Goal: Information Seeking & Learning: Learn about a topic

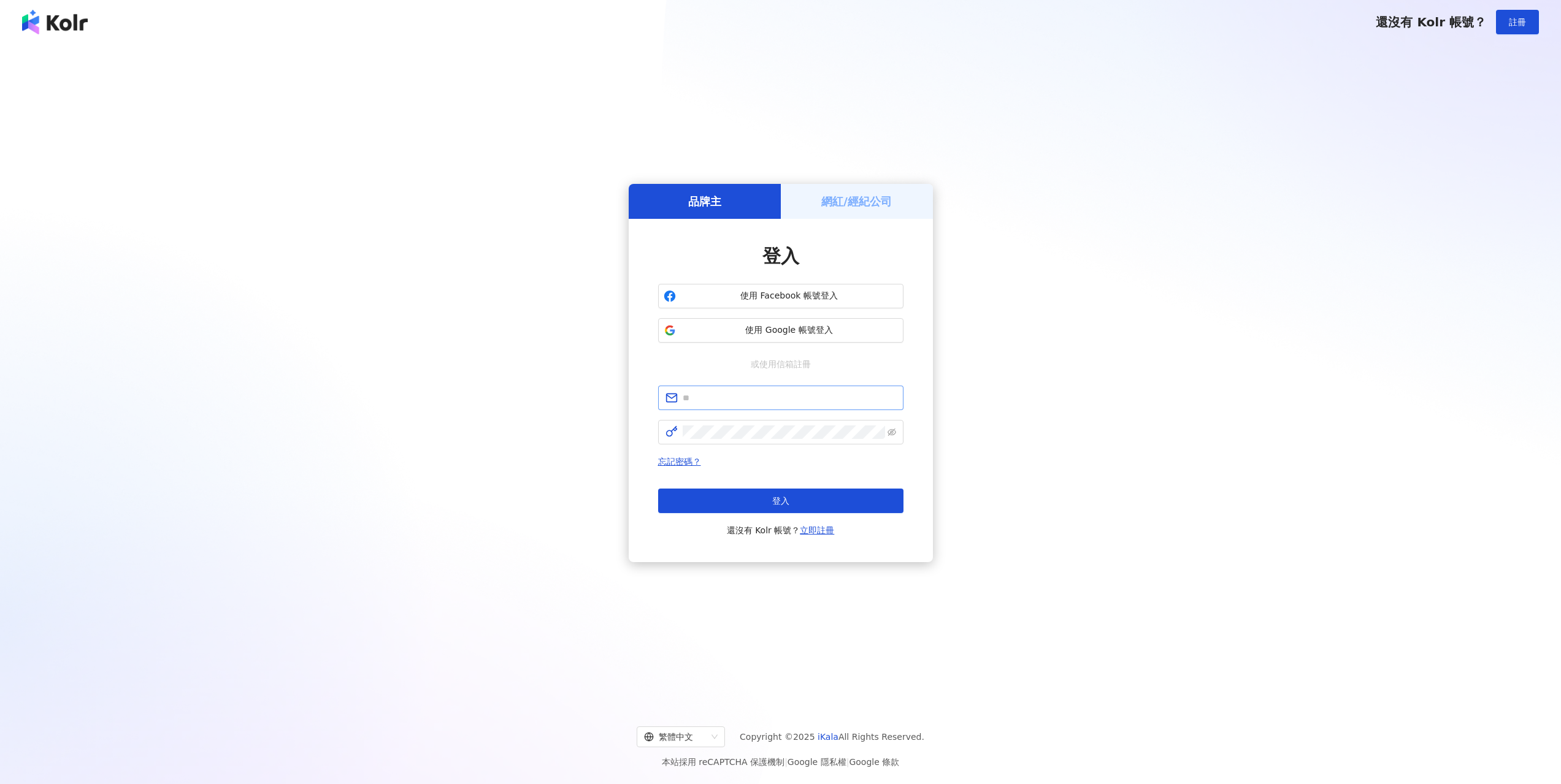
type input "**********"
click button "登入" at bounding box center [781, 501] width 246 height 25
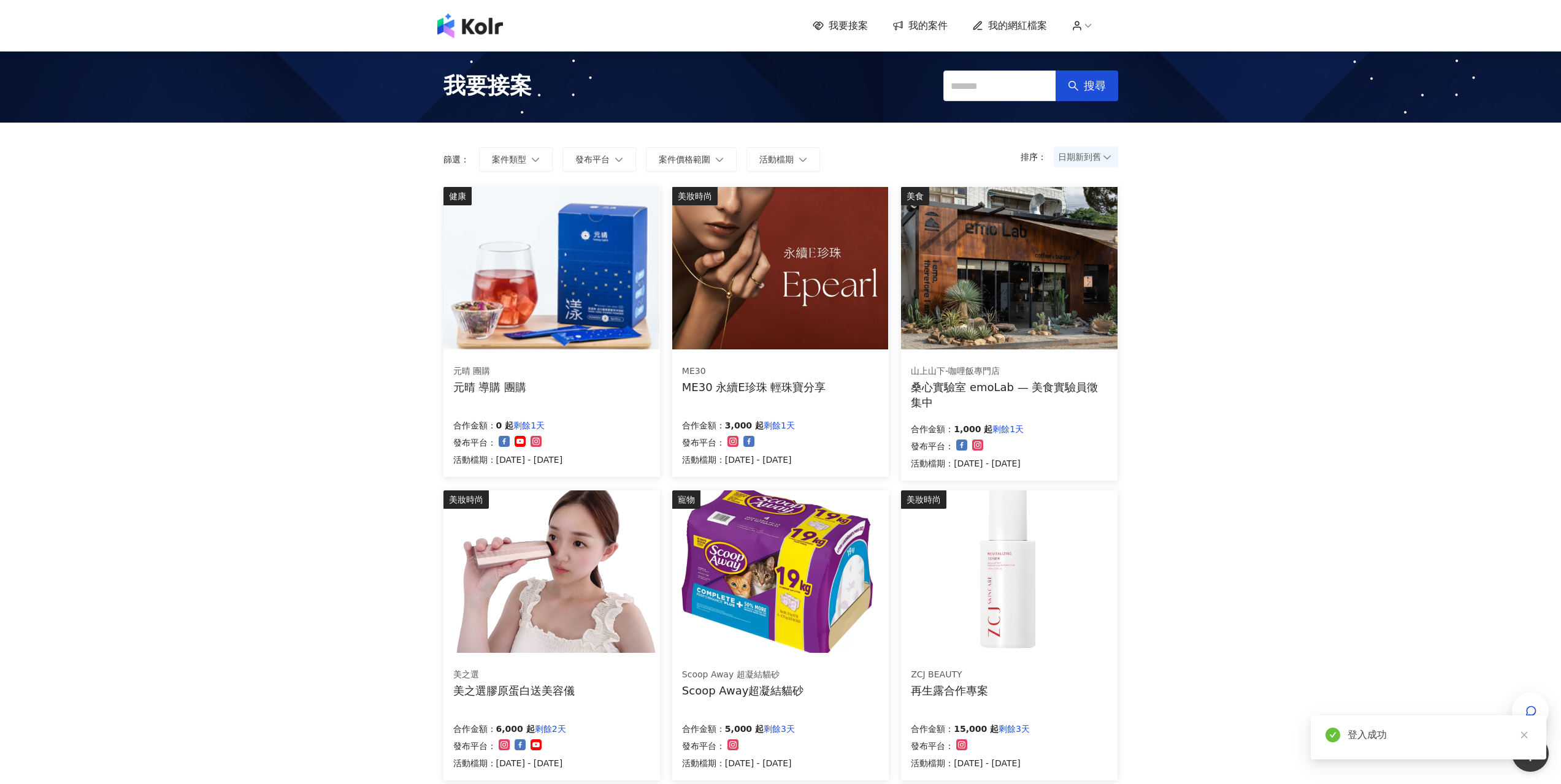
click at [1074, 166] on span at bounding box center [1080, 157] width 43 height 20
click at [1072, 226] on div "日期新到舊" at bounding box center [1086, 224] width 44 height 14
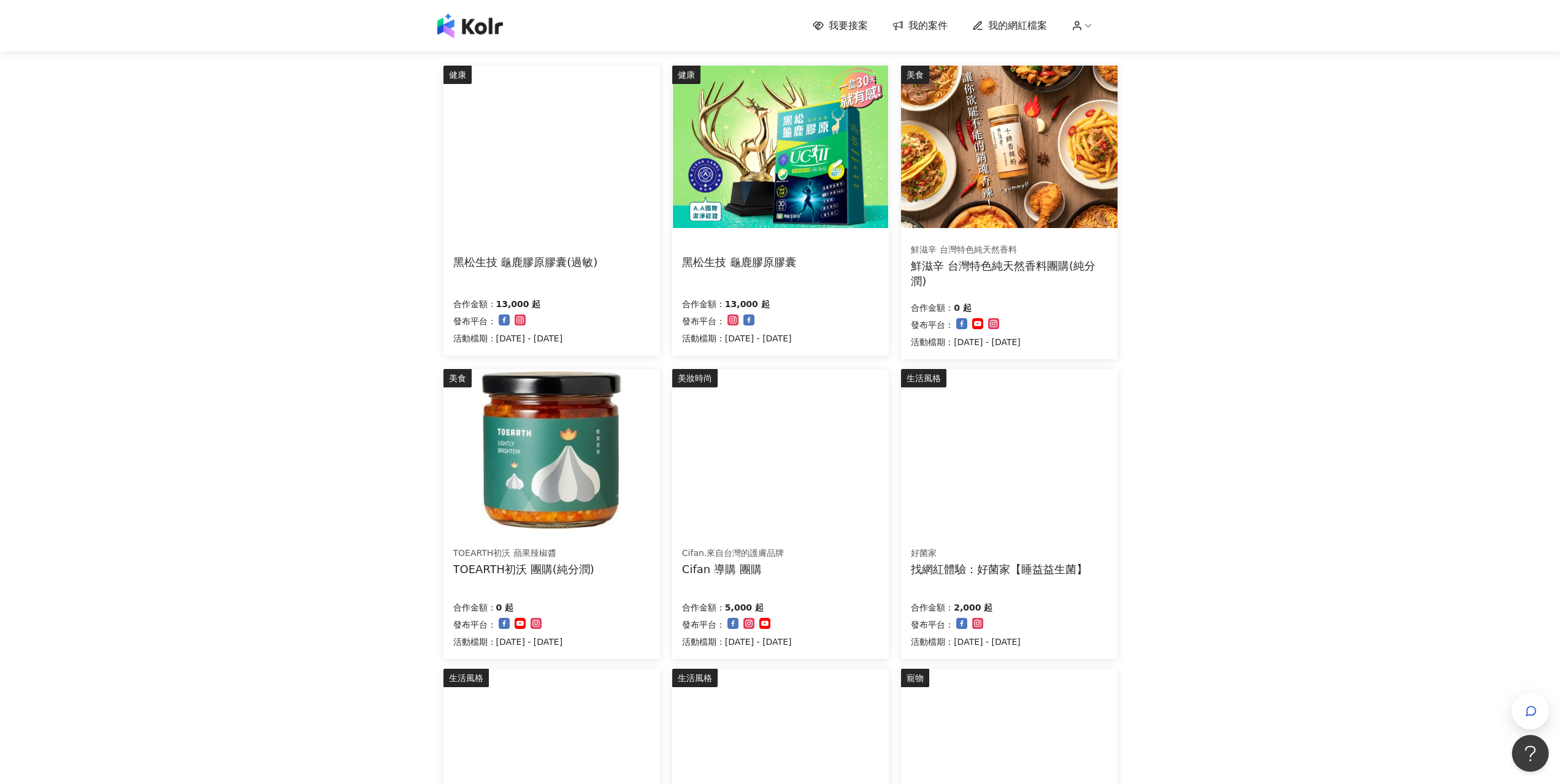
scroll to position [123, 0]
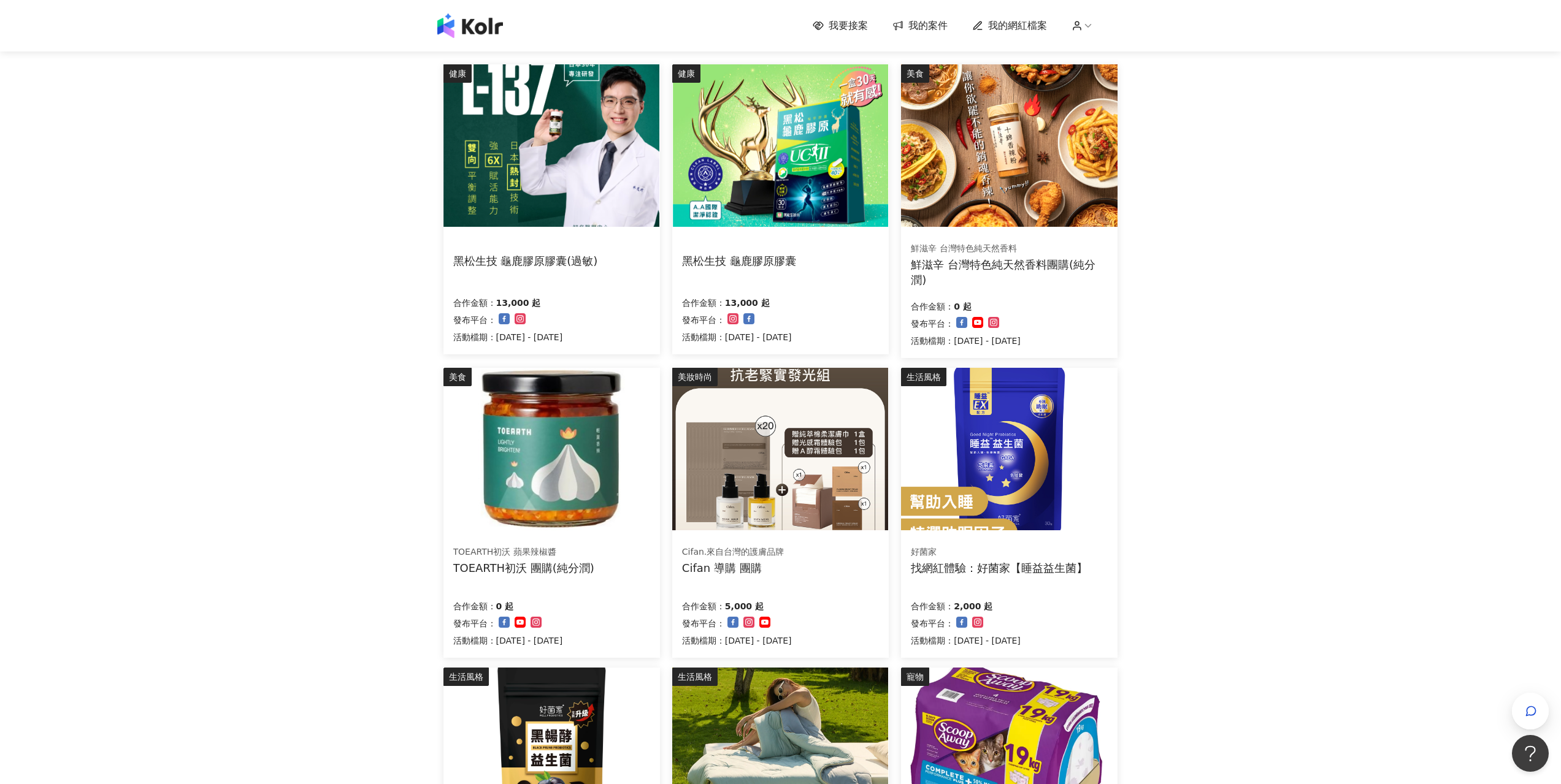
click at [535, 452] on img at bounding box center [551, 449] width 216 height 162
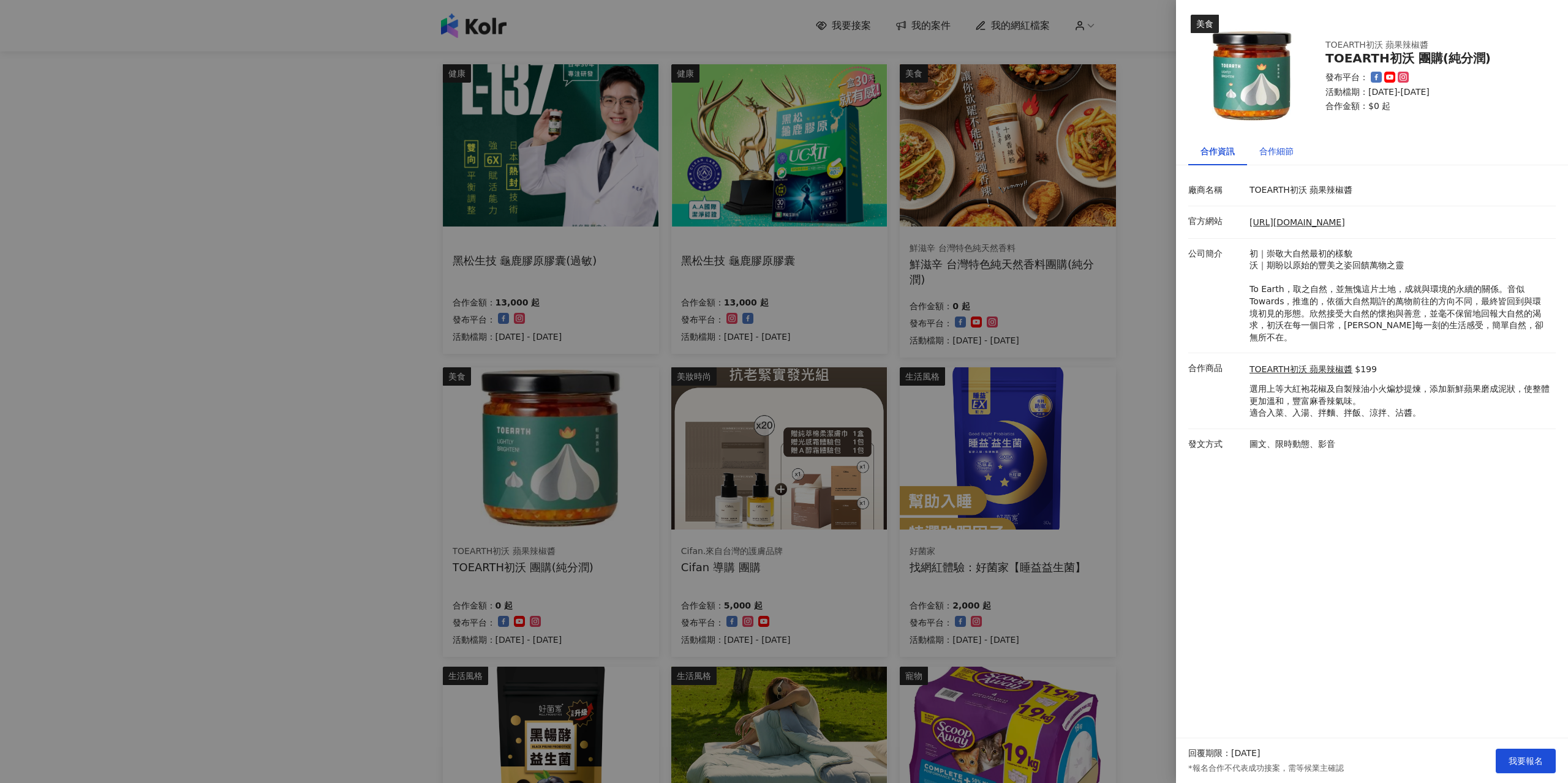
click at [1293, 151] on div "合作細節" at bounding box center [1277, 152] width 34 height 14
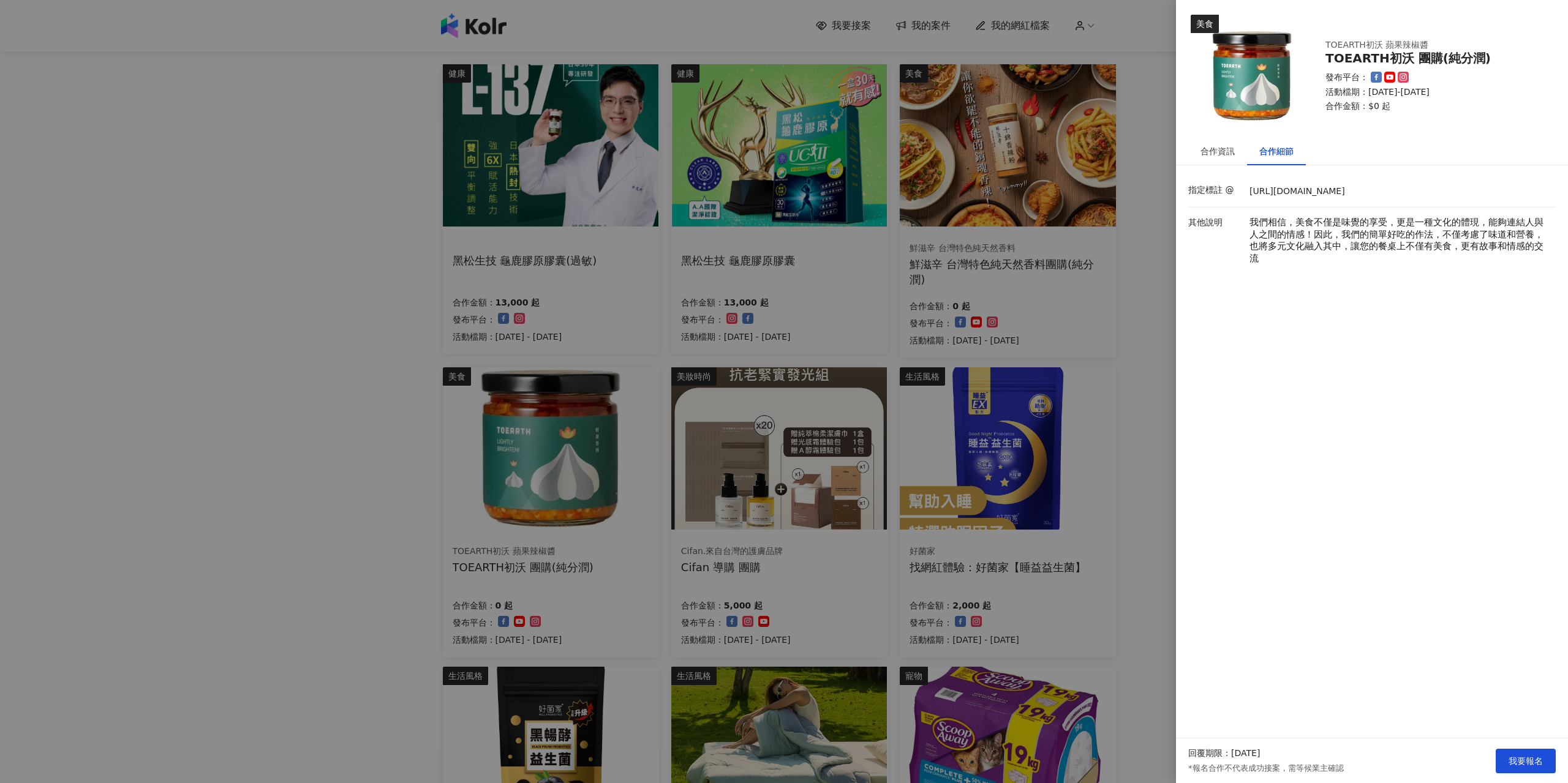
click at [1124, 271] on div at bounding box center [784, 391] width 1568 height 783
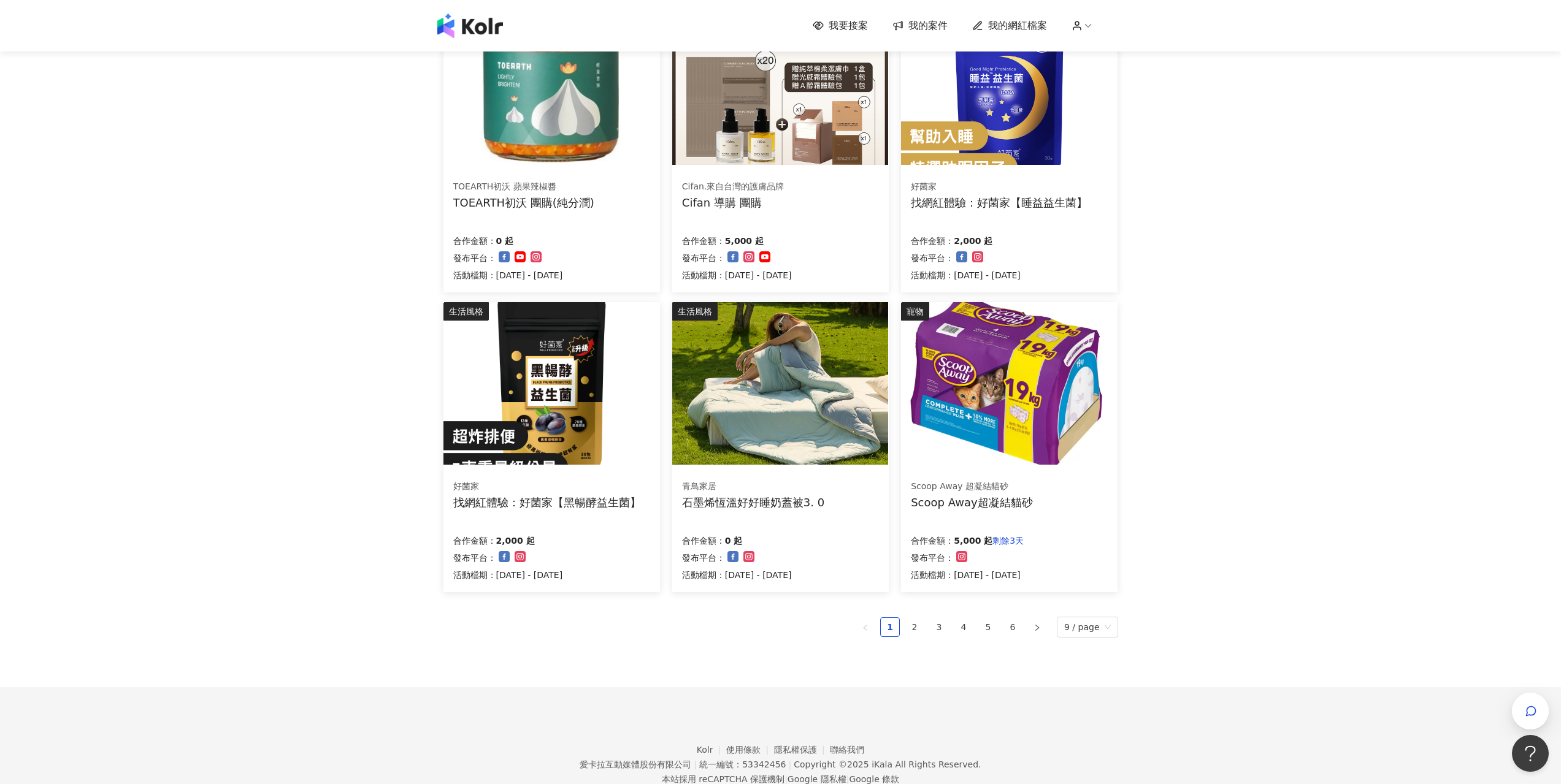
scroll to position [491, 0]
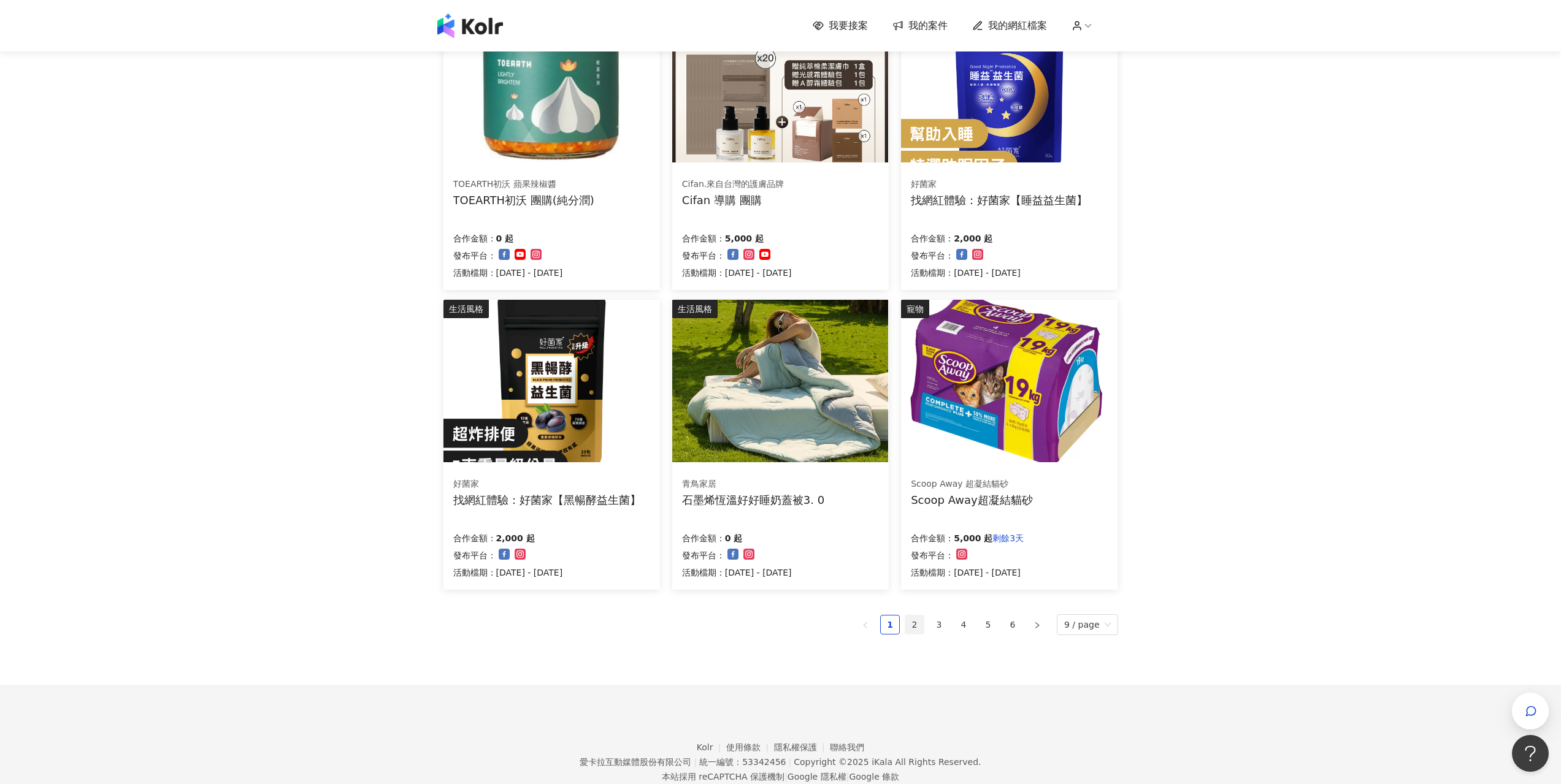
click at [923, 624] on link "2" at bounding box center [915, 625] width 19 height 19
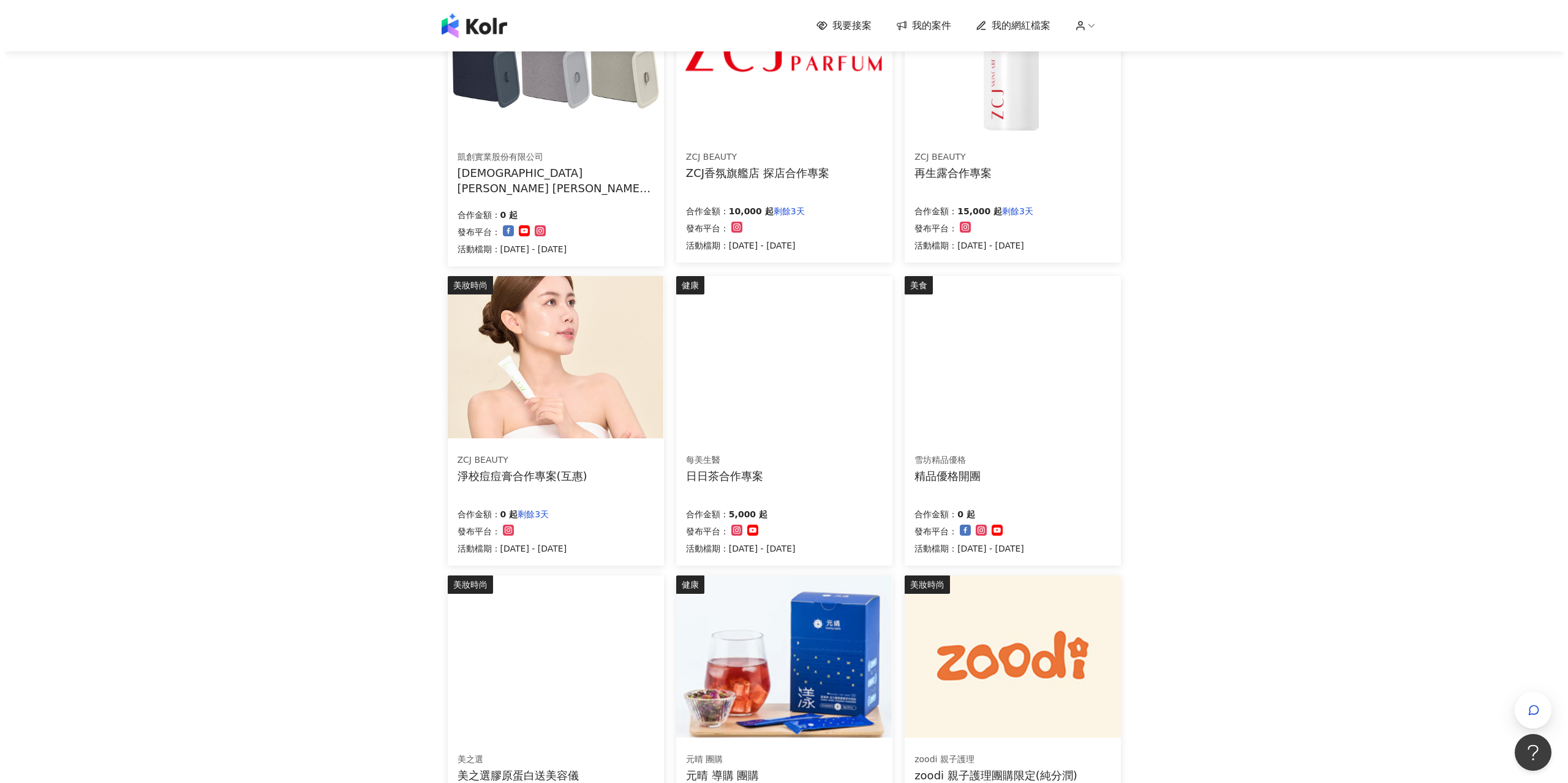
scroll to position [61, 0]
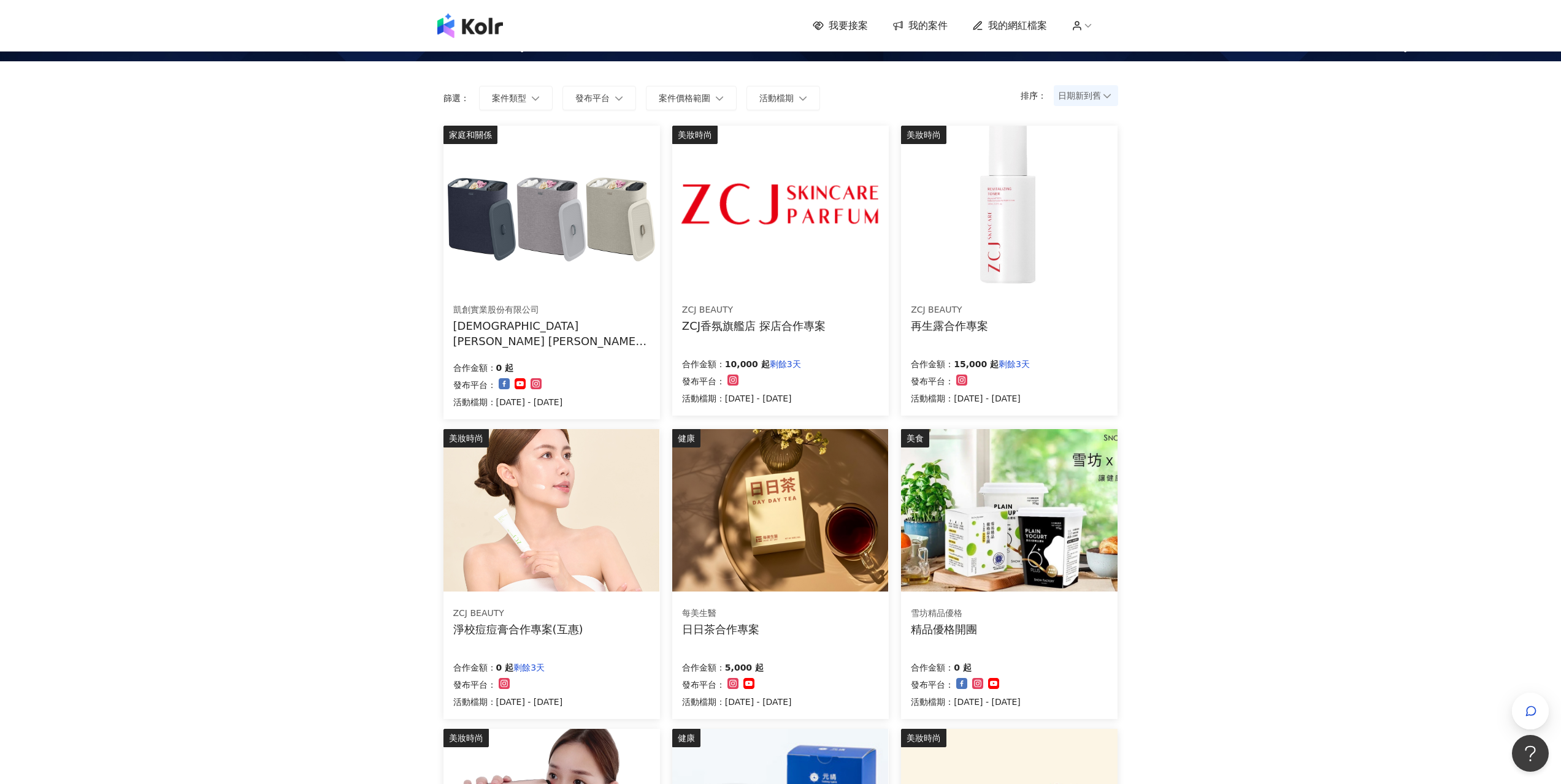
click at [600, 311] on div "凱創實業股份有限公司" at bounding box center [551, 311] width 196 height 12
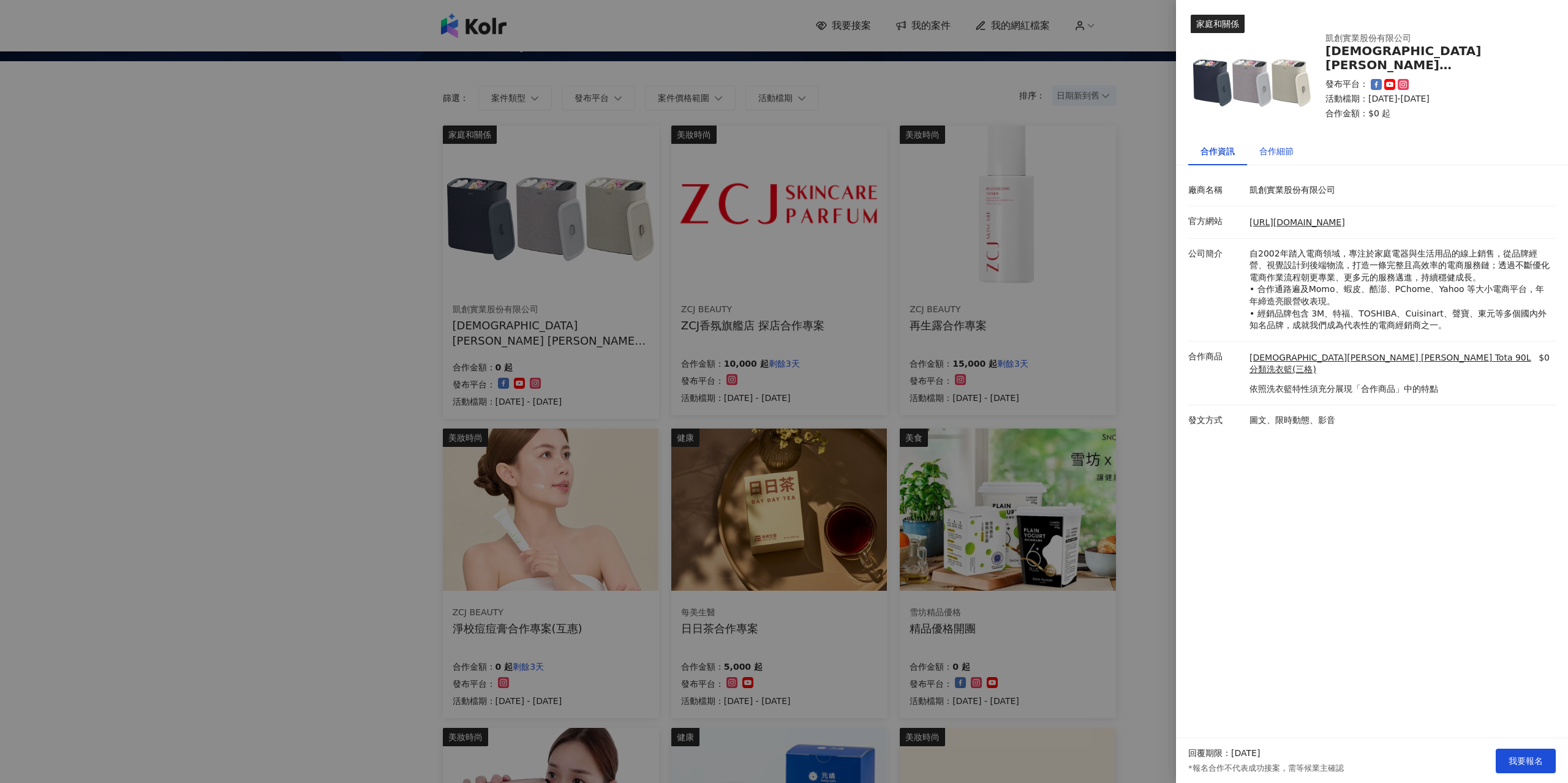
click at [1276, 154] on div "合作細節" at bounding box center [1277, 152] width 34 height 14
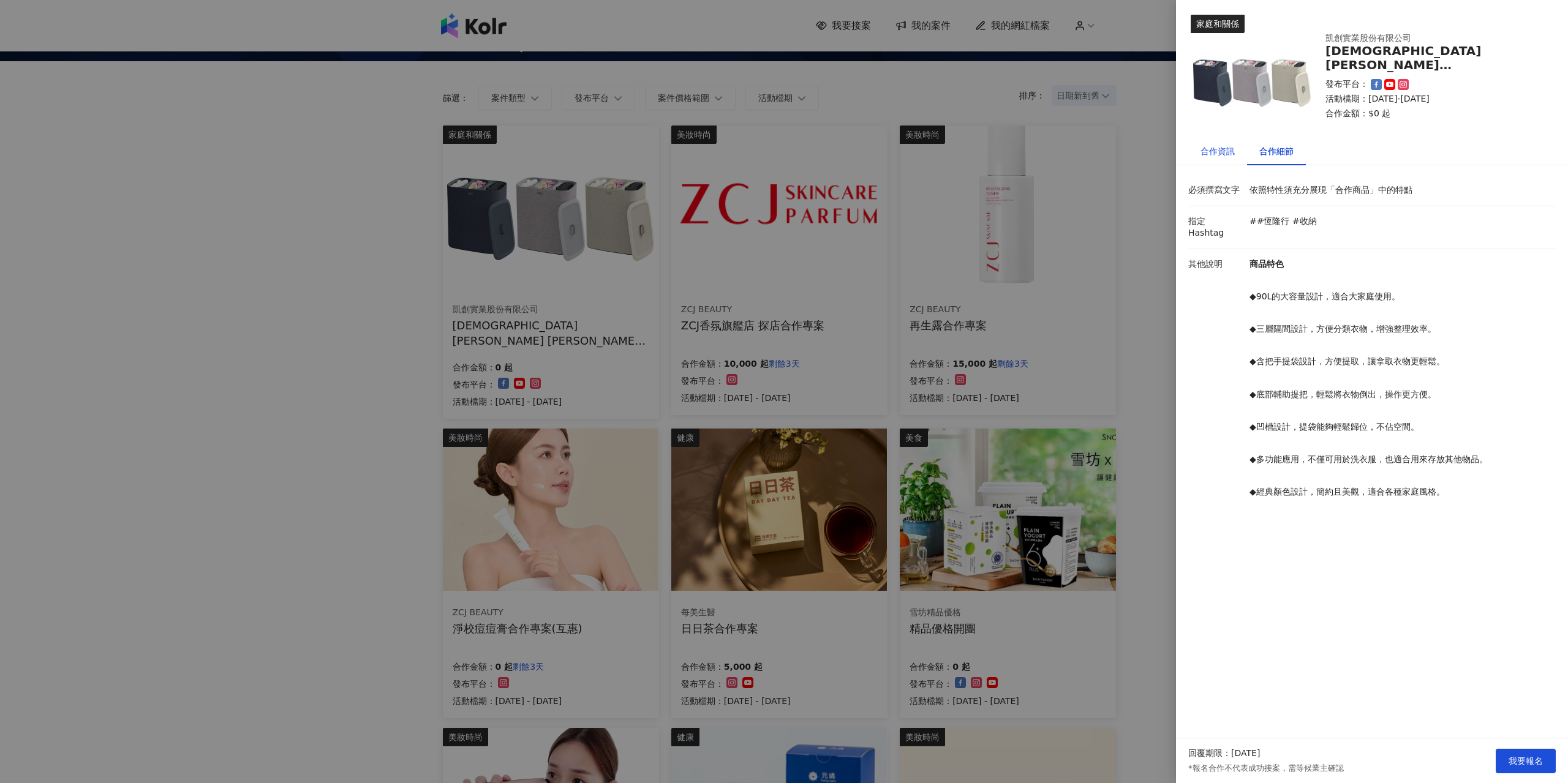
click at [1223, 154] on div "合作資訊" at bounding box center [1218, 152] width 34 height 14
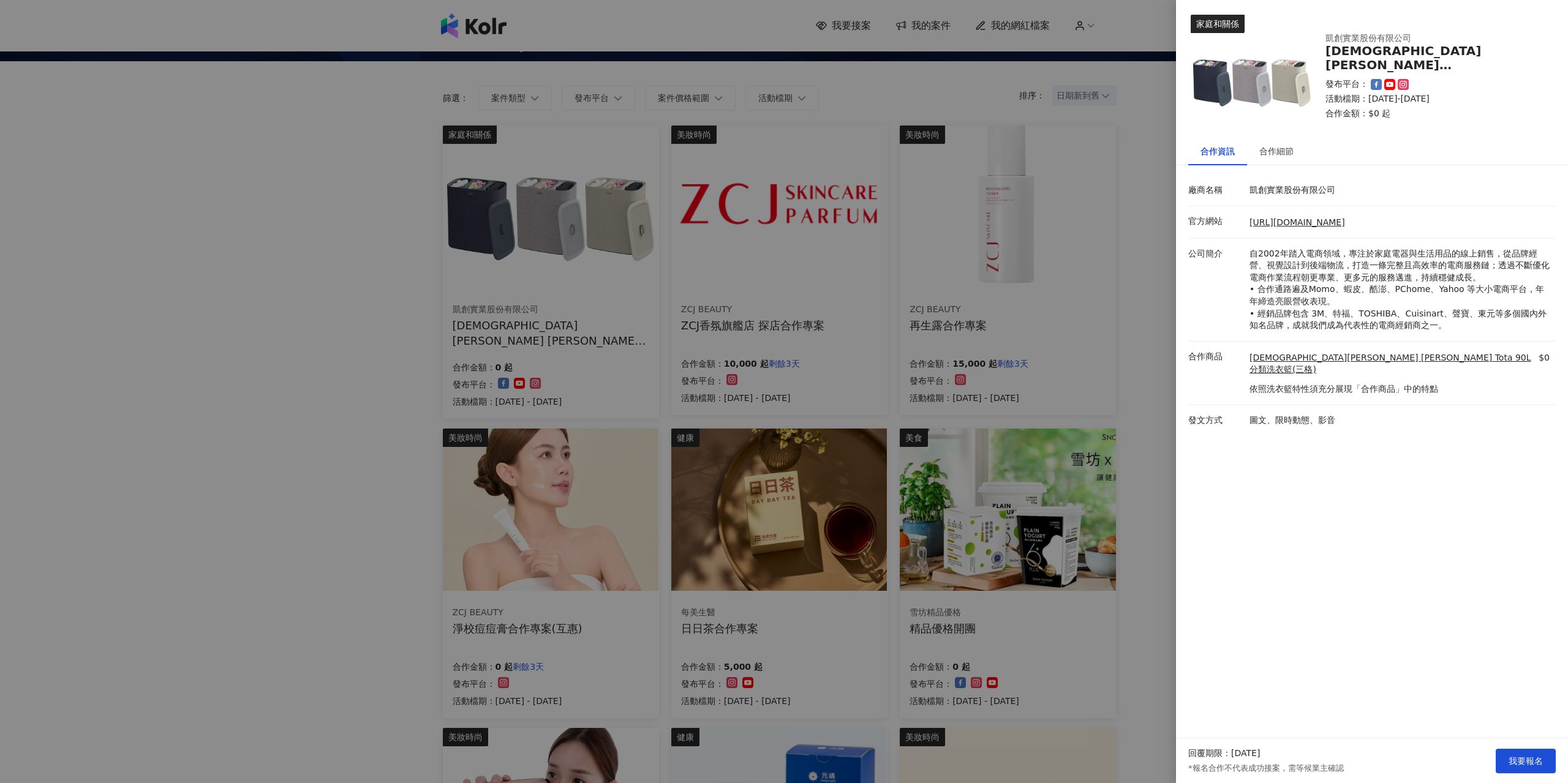
click at [1084, 298] on div at bounding box center [784, 391] width 1568 height 783
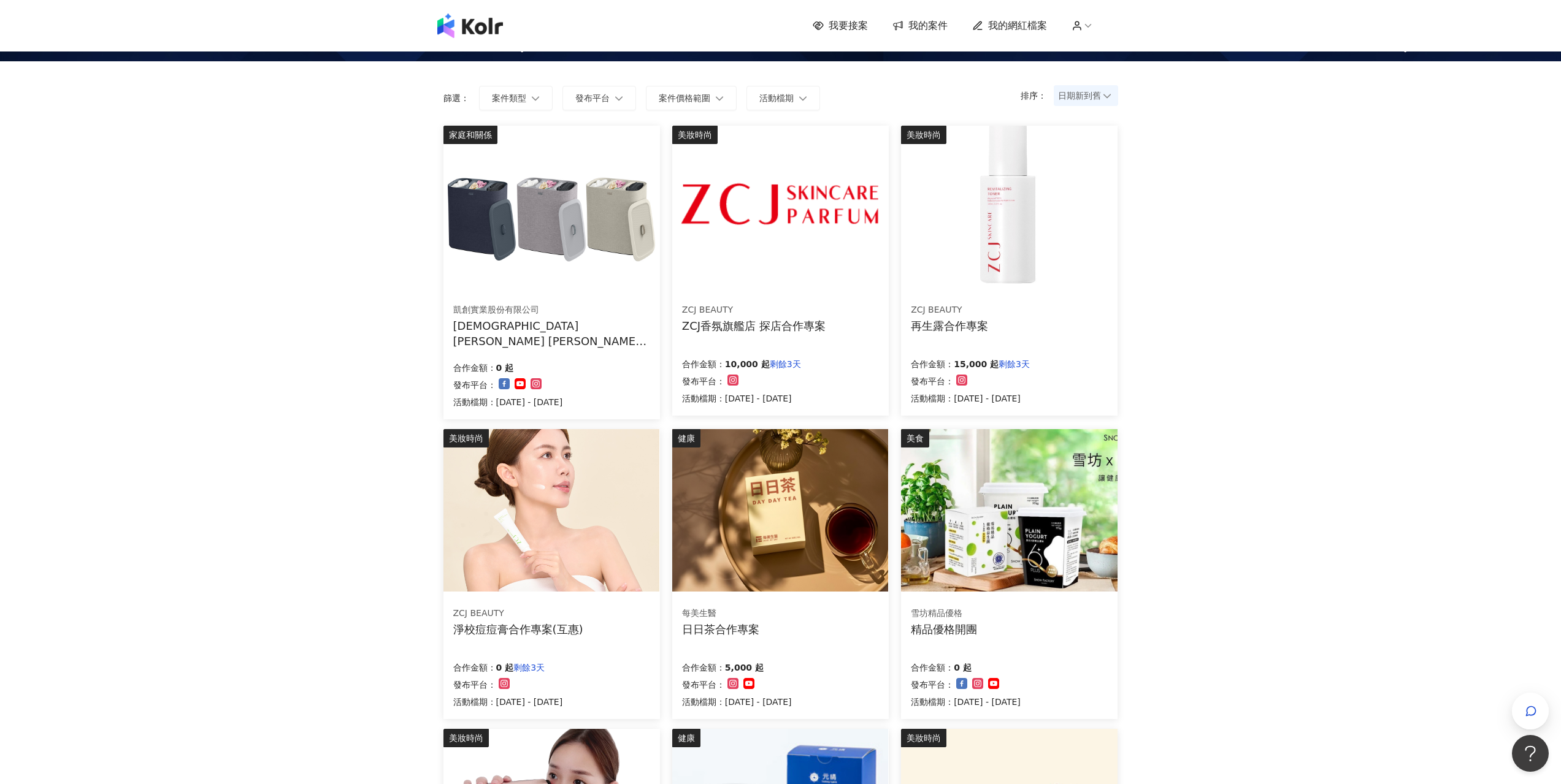
click at [830, 483] on img at bounding box center [780, 510] width 216 height 162
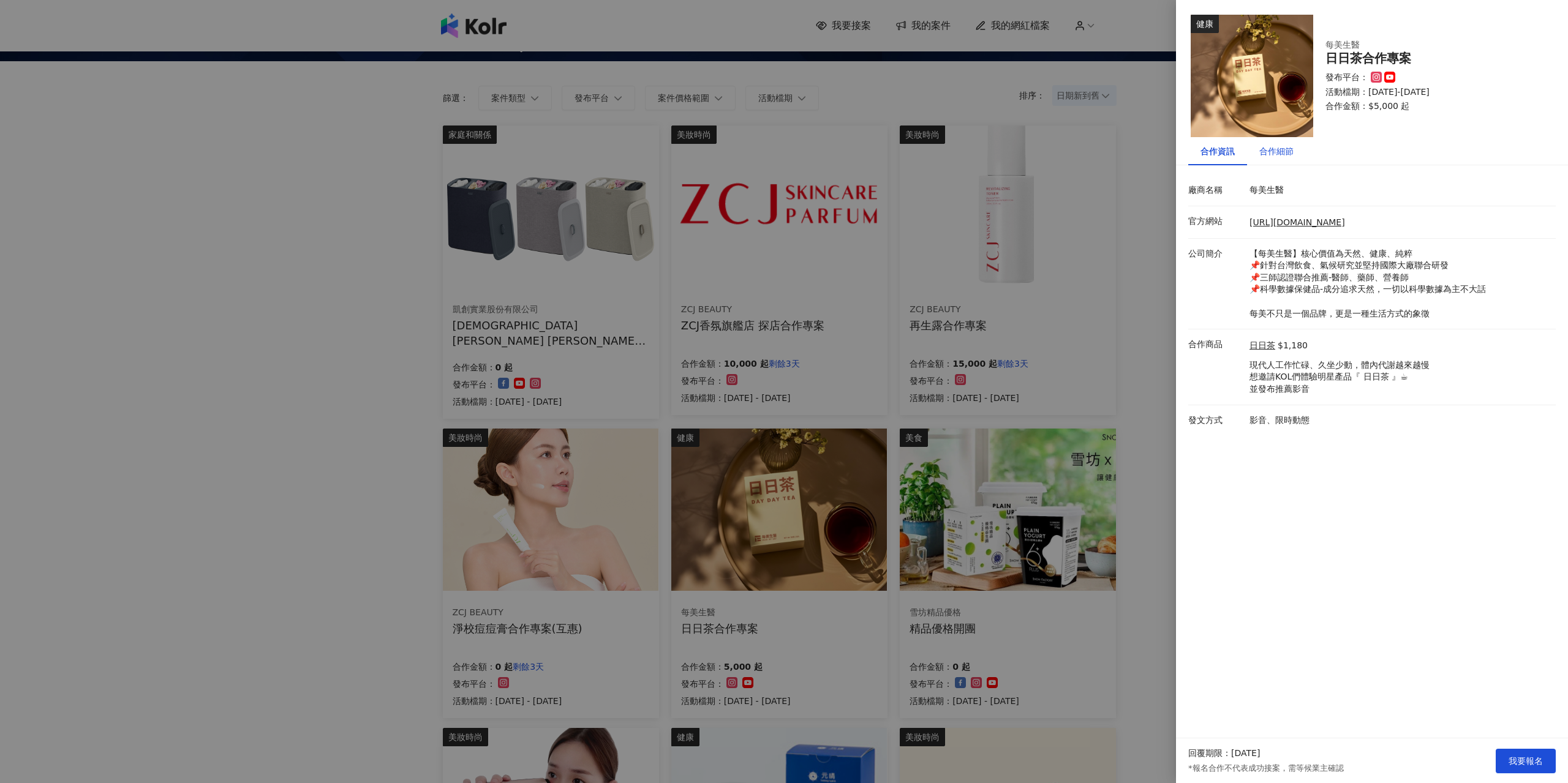
click at [1288, 147] on div "合作細節" at bounding box center [1277, 152] width 34 height 14
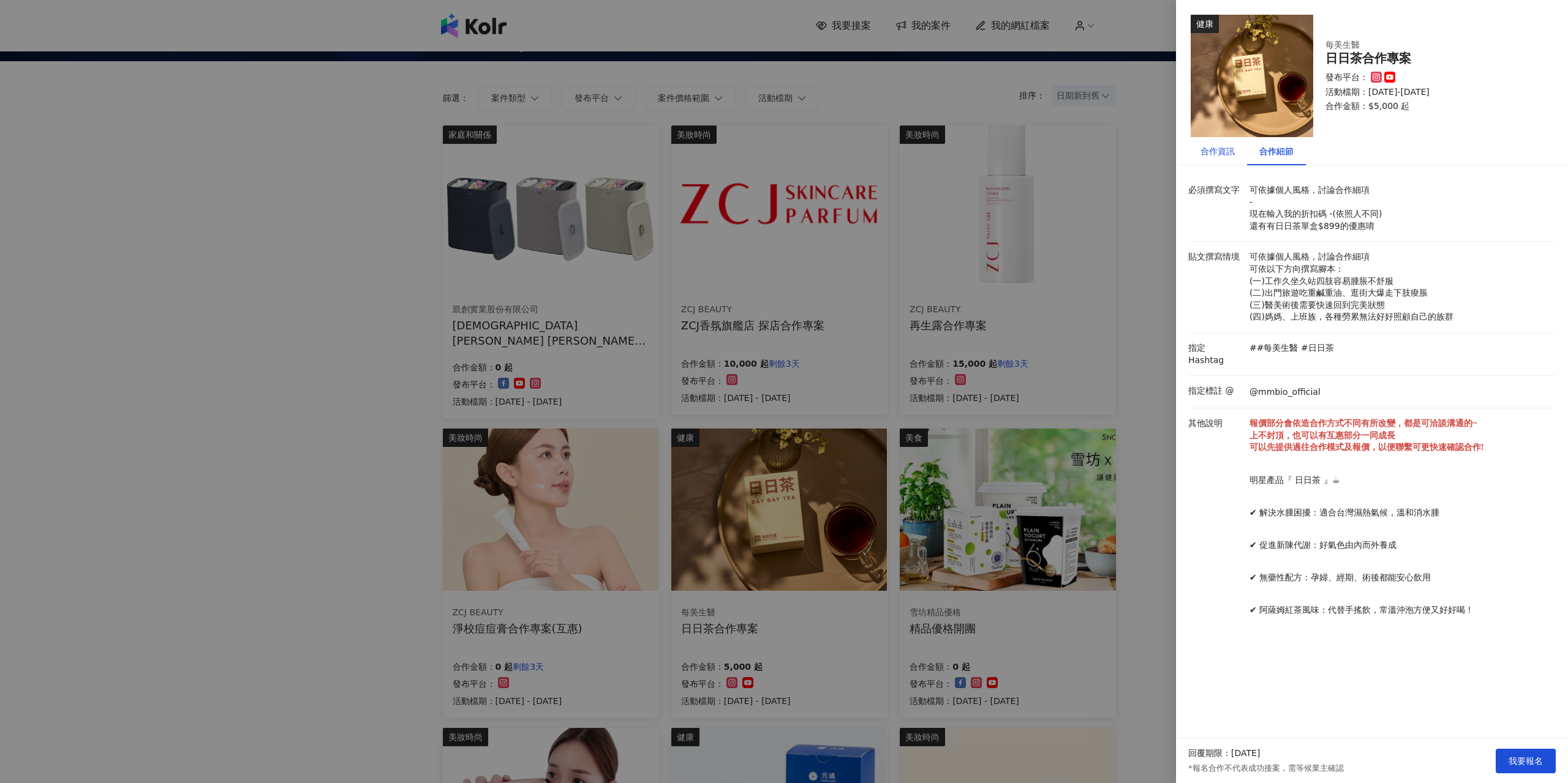
click at [1210, 154] on div "合作資訊" at bounding box center [1218, 152] width 34 height 14
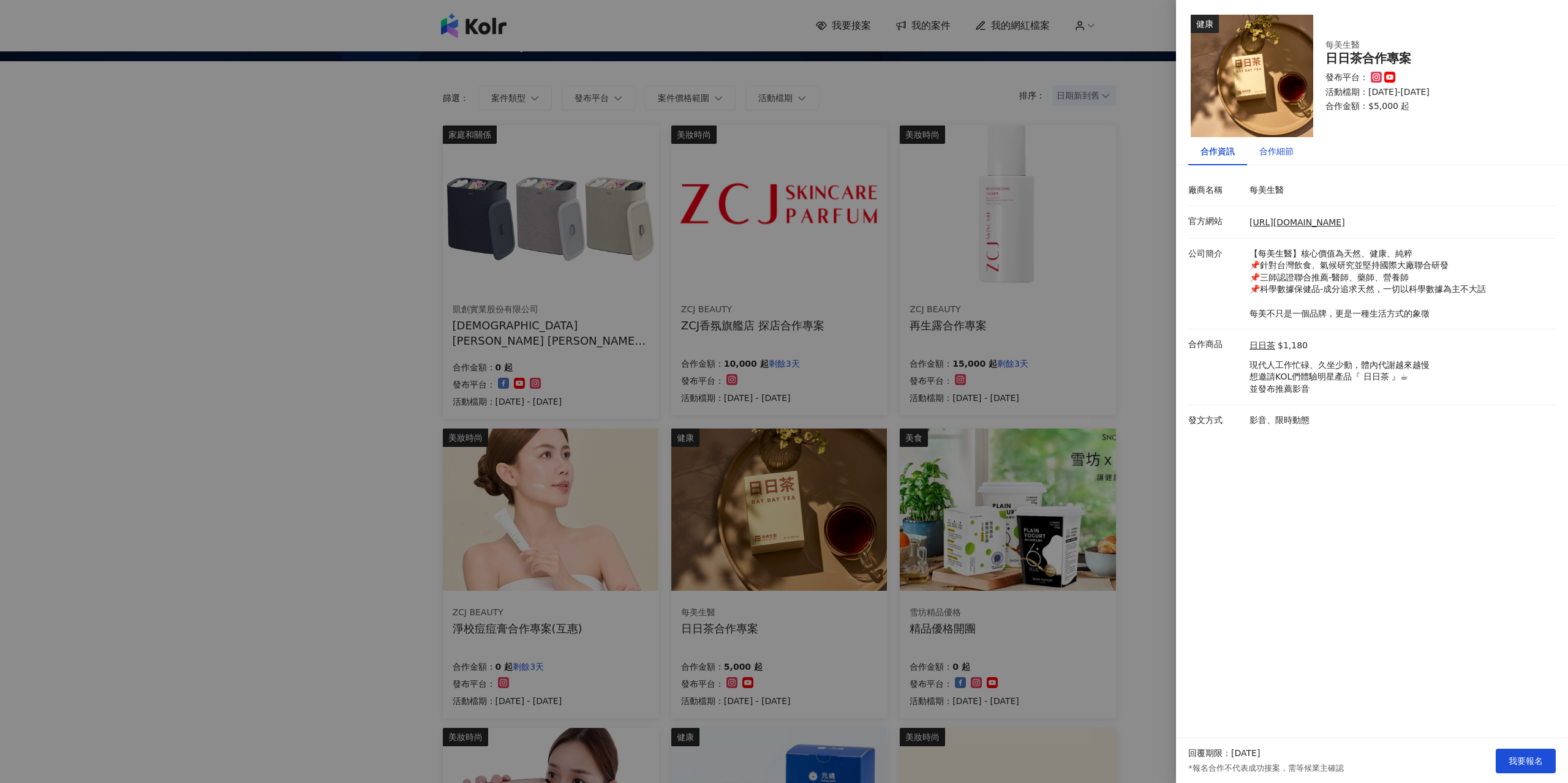
click at [1274, 152] on div "合作細節" at bounding box center [1277, 152] width 34 height 14
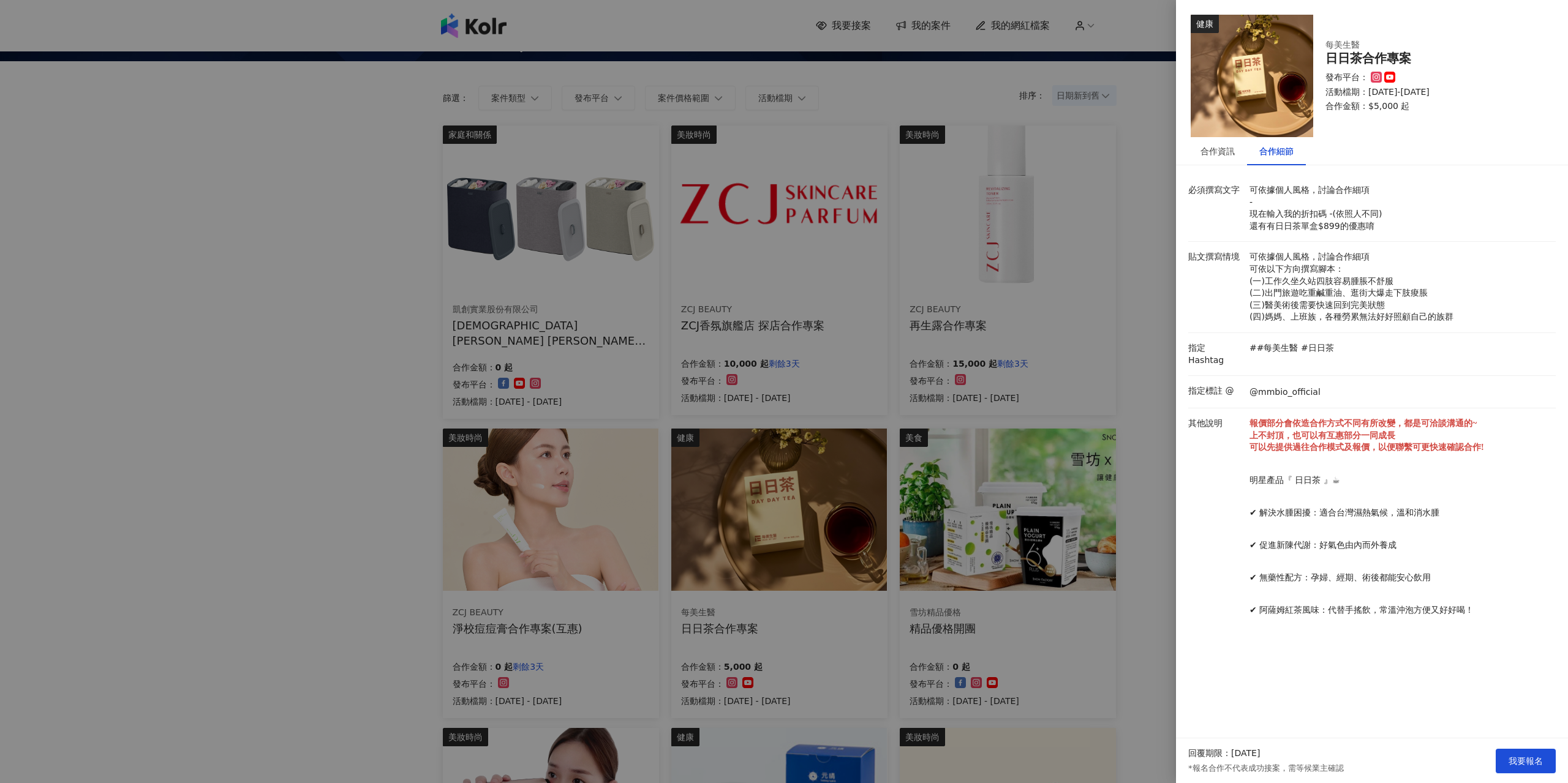
click at [1130, 238] on div at bounding box center [784, 391] width 1568 height 783
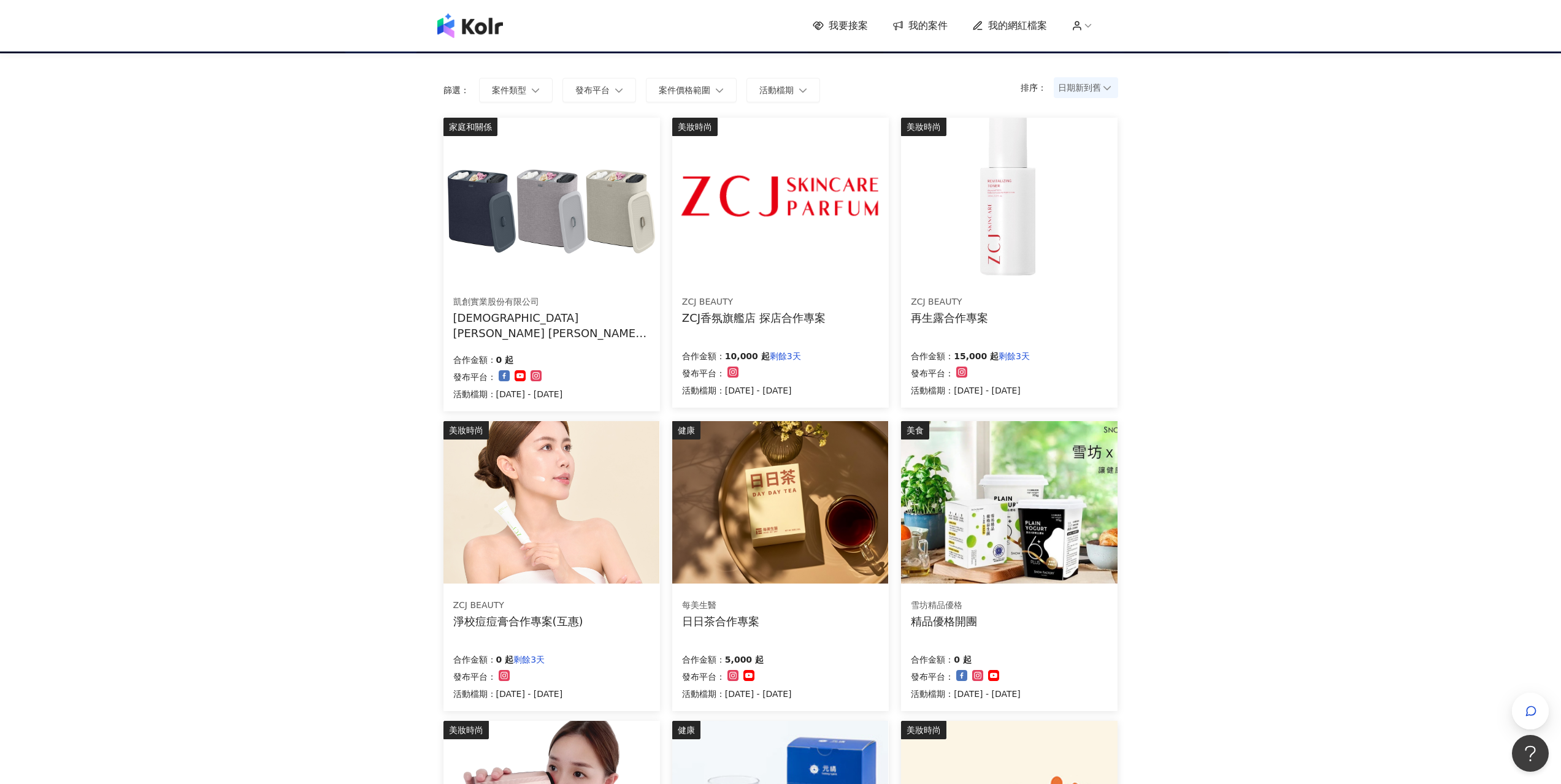
scroll to position [491, 0]
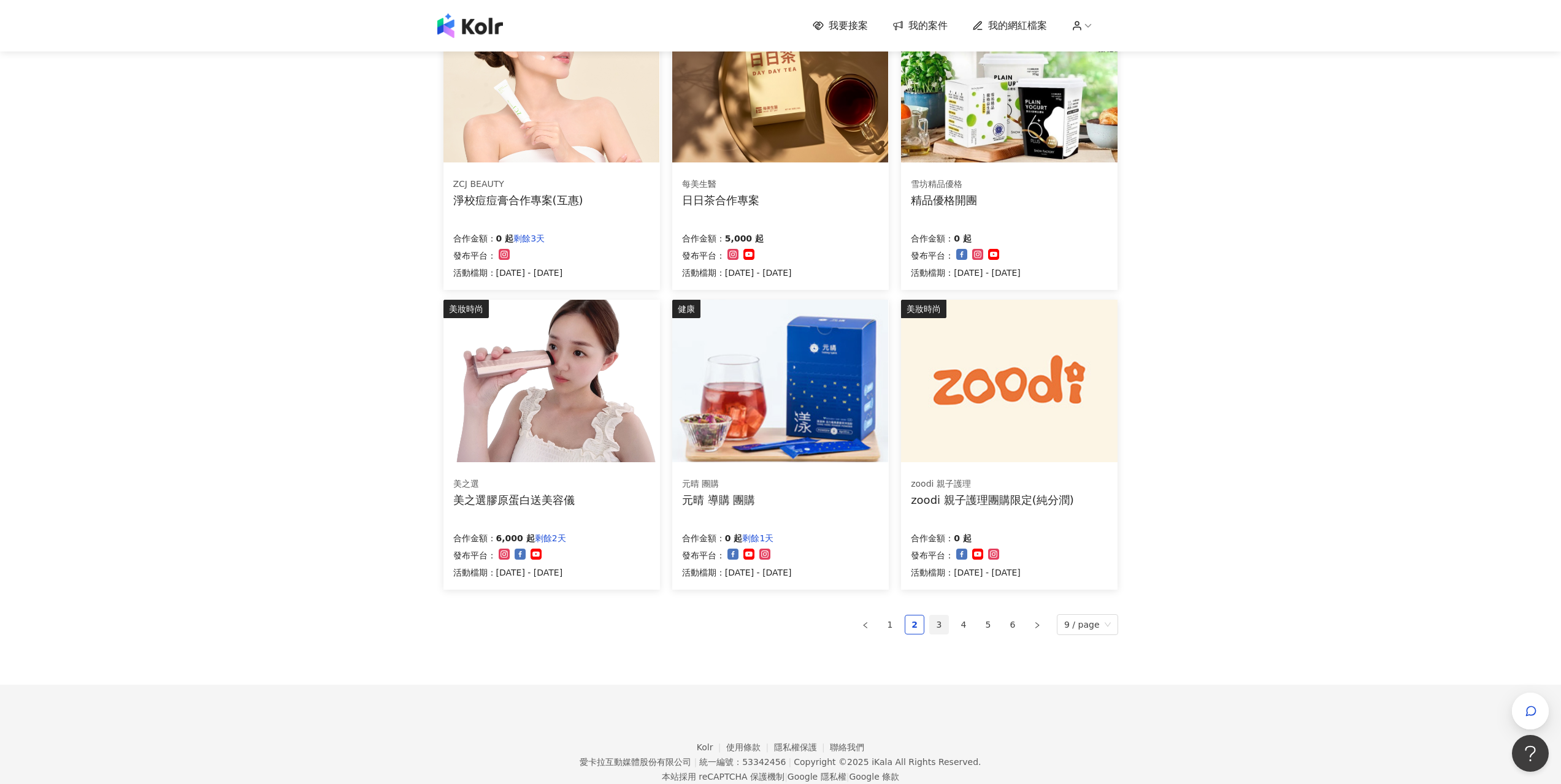
click at [948, 624] on link "3" at bounding box center [940, 625] width 19 height 19
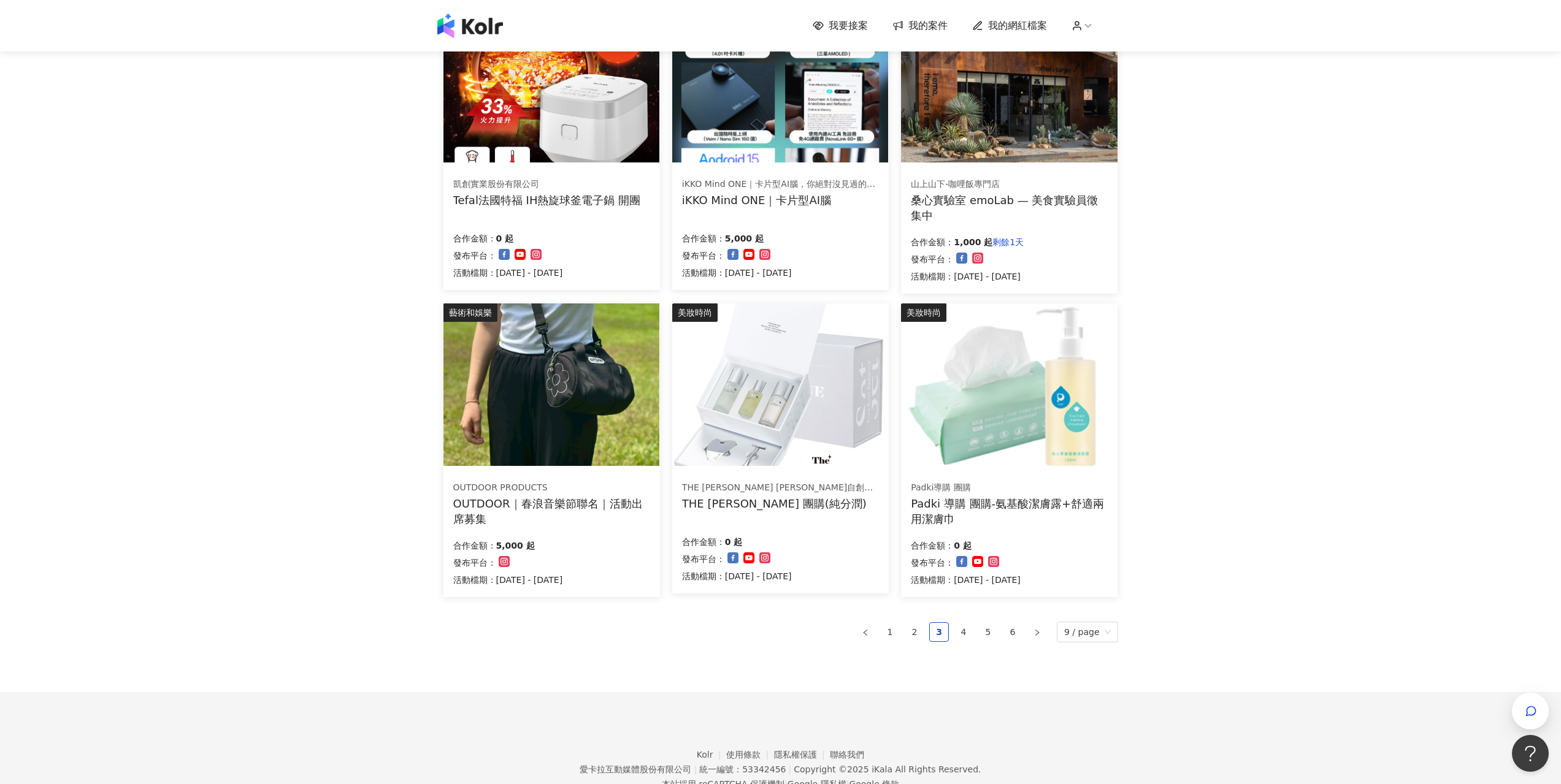
click at [1016, 393] on img at bounding box center [1009, 385] width 216 height 162
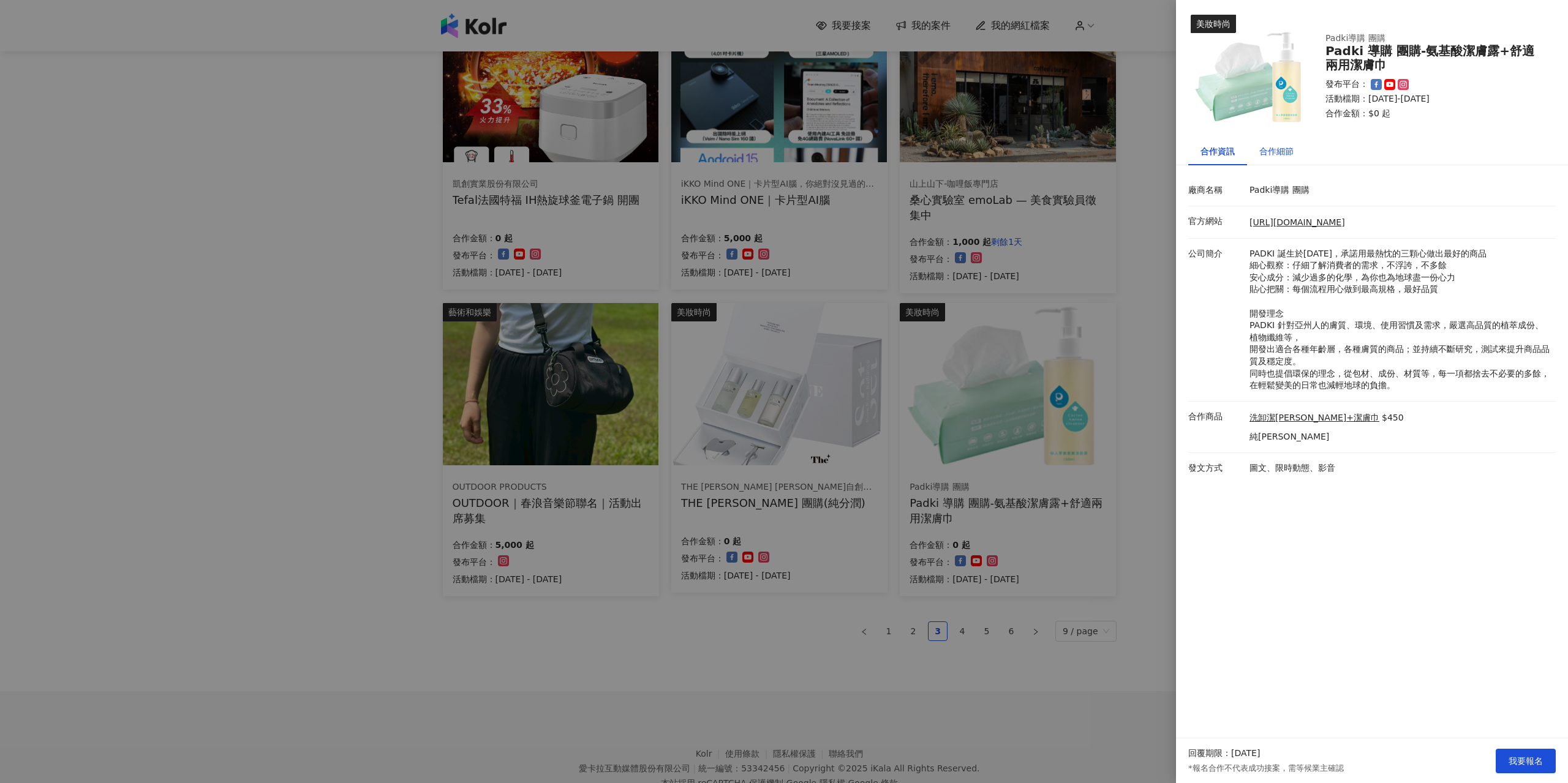
click at [1268, 153] on div "合作細節" at bounding box center [1277, 152] width 34 height 14
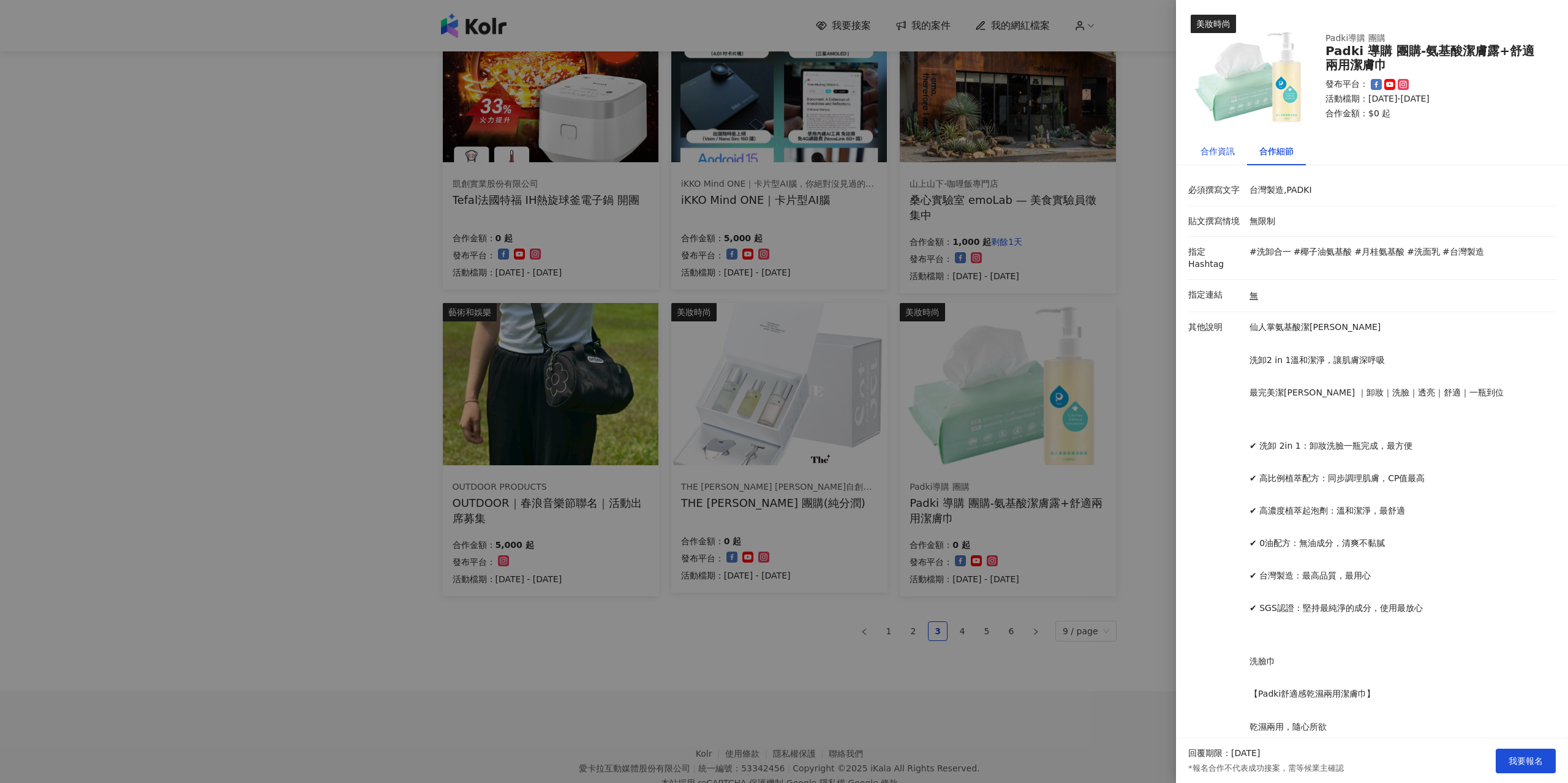
click at [1225, 155] on div "合作資訊" at bounding box center [1218, 152] width 34 height 14
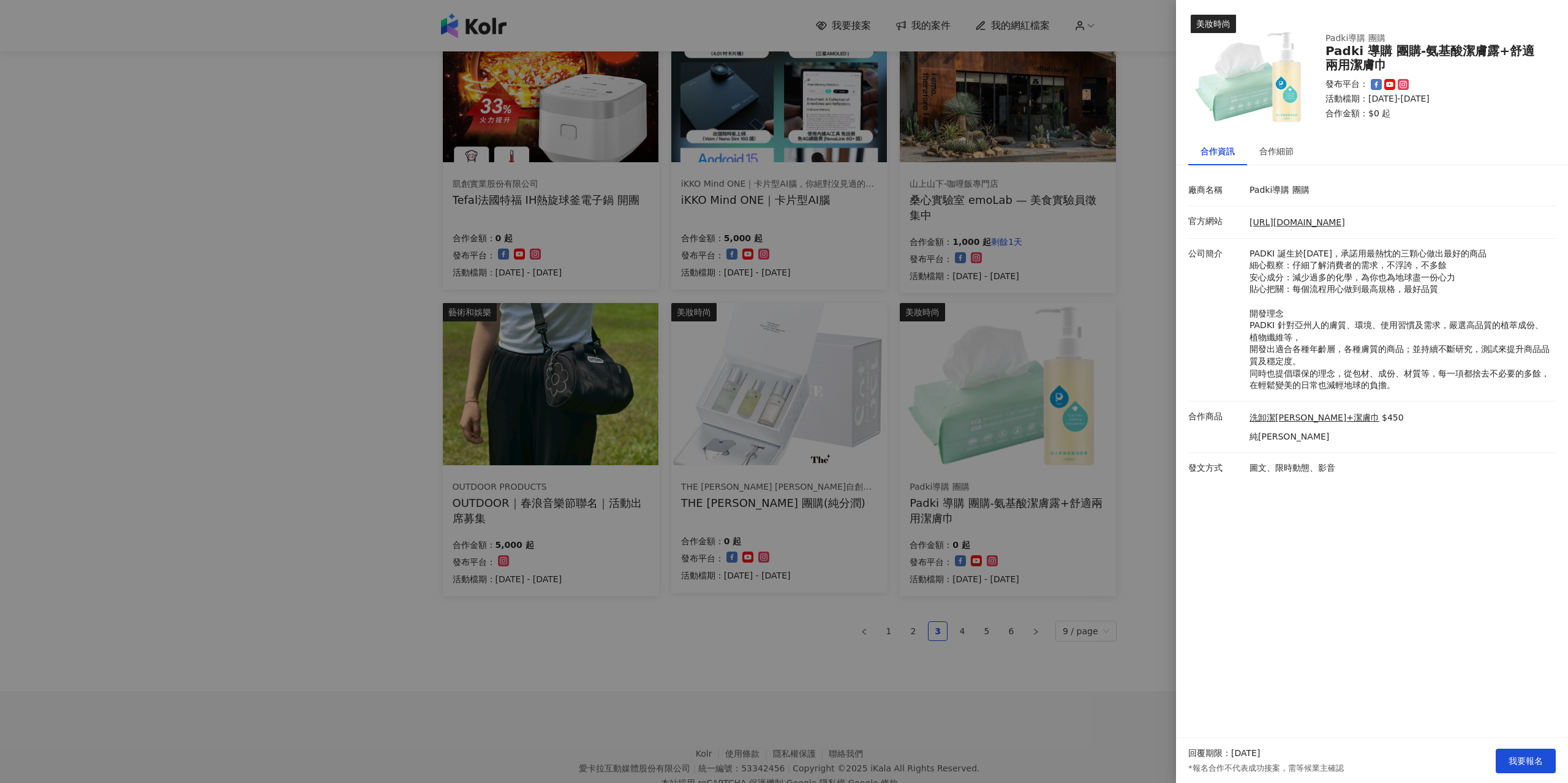
click at [1179, 303] on div "廠商名稱 Padki導購 團購 官方網站 [URL][DOMAIN_NAME] 公司簡介 PADKI 誕生於[DATE]，承諾用最熱忱的三顆心做出最好的商品 …" at bounding box center [1372, 330] width 392 height 308
click at [1084, 277] on div at bounding box center [784, 391] width 1568 height 783
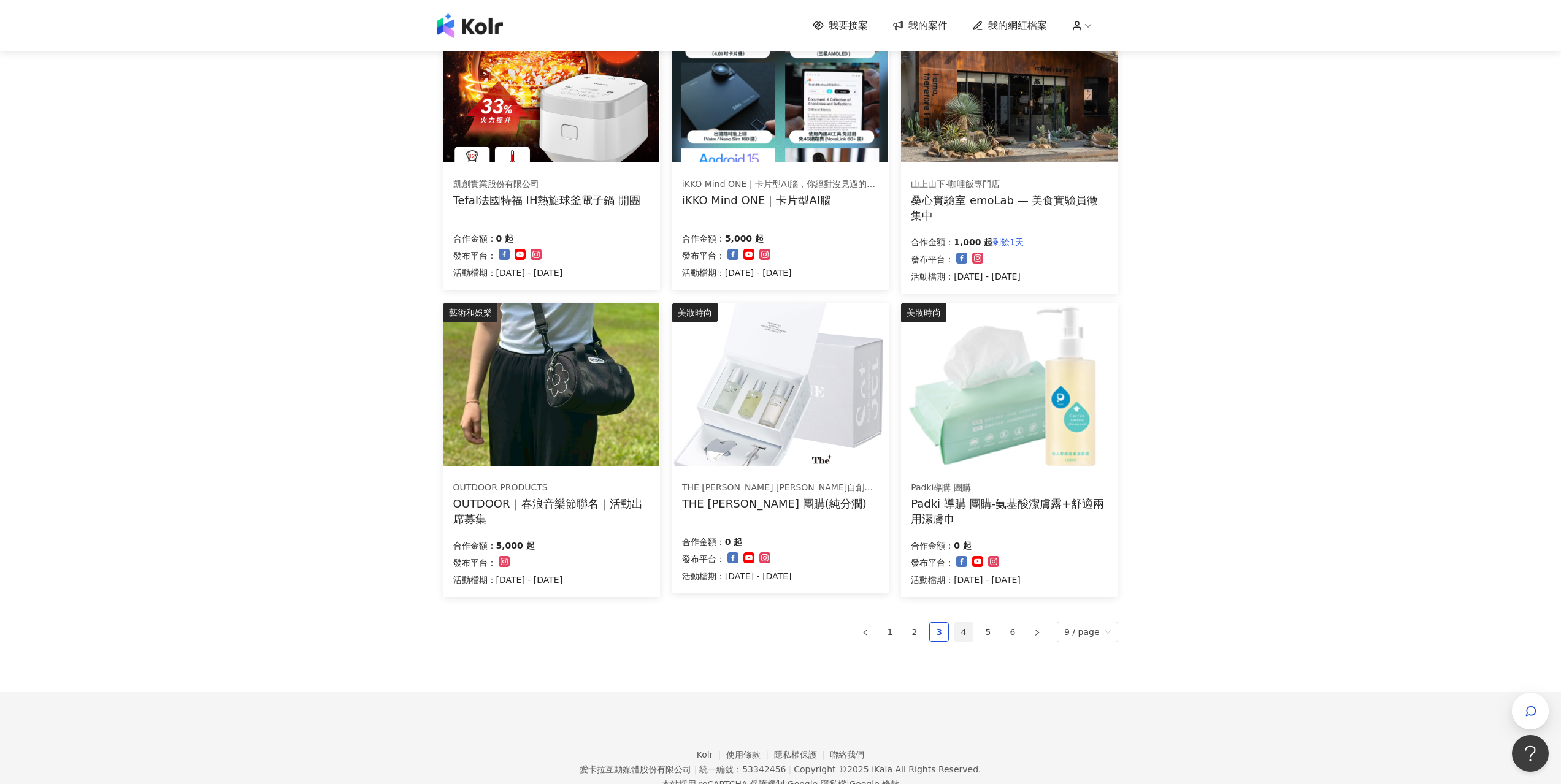
click at [963, 631] on link "4" at bounding box center [964, 632] width 19 height 19
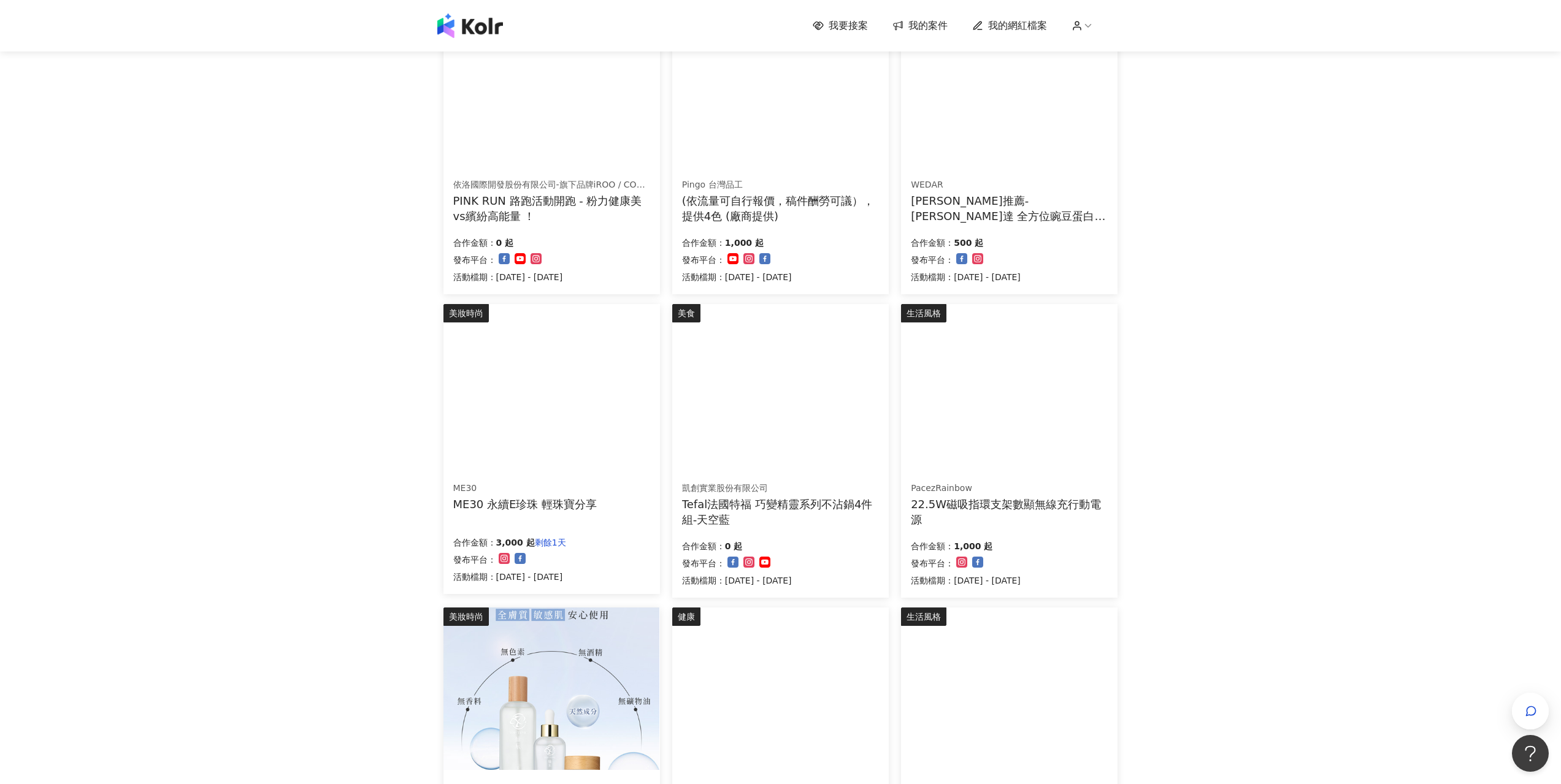
scroll to position [184, 0]
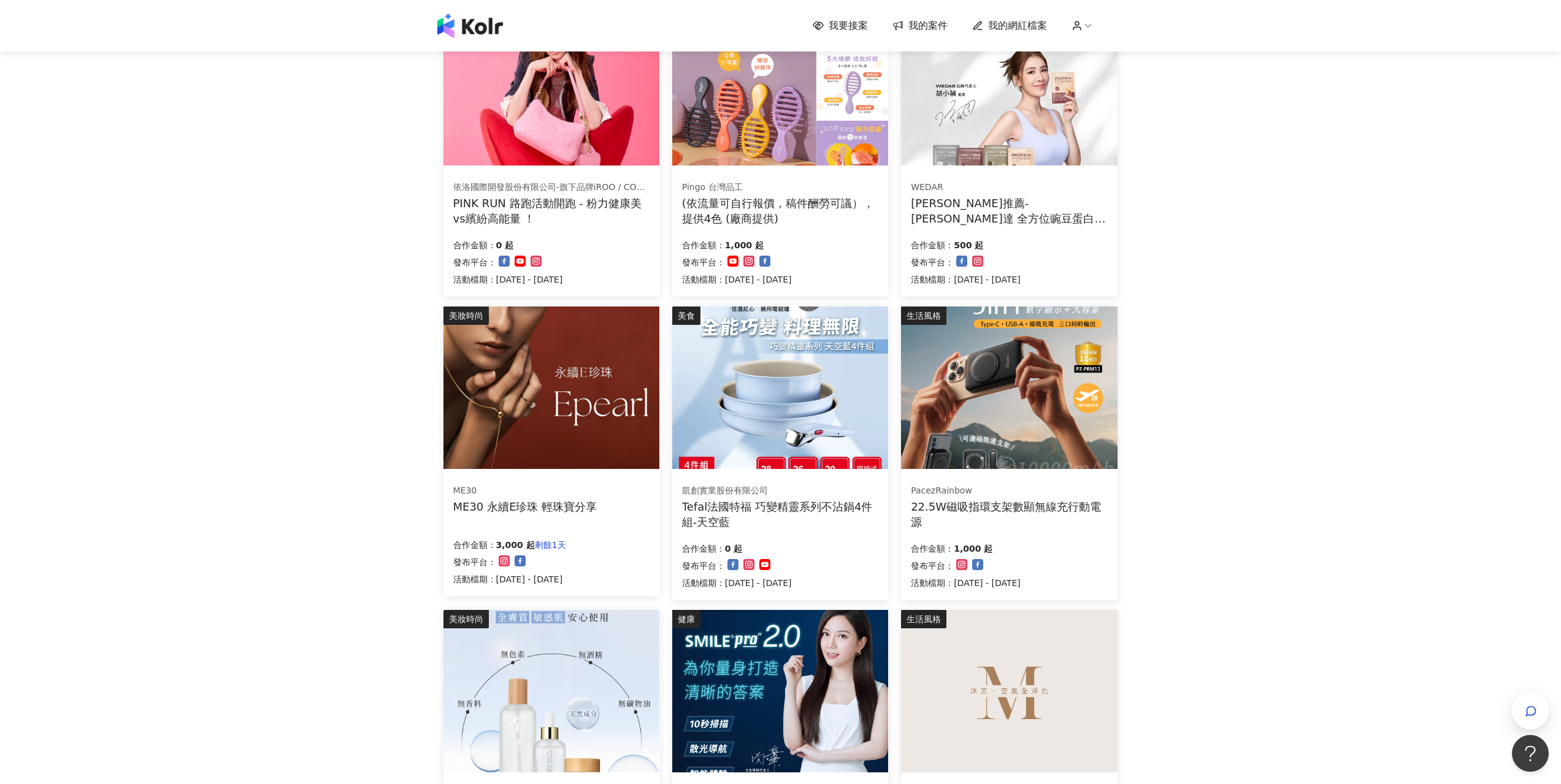
click at [1035, 463] on img at bounding box center [1009, 387] width 216 height 162
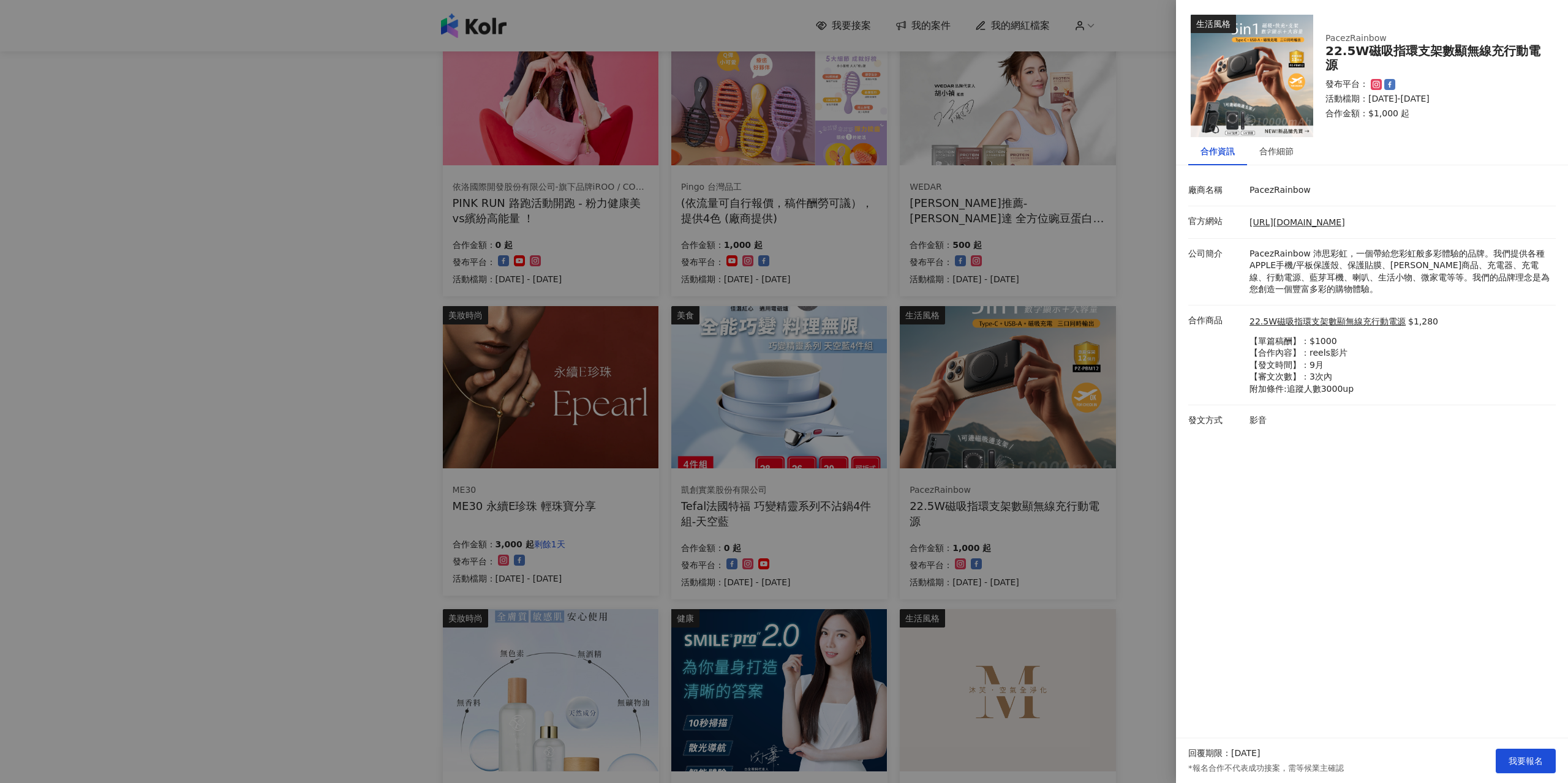
click at [1175, 204] on div at bounding box center [784, 391] width 1568 height 783
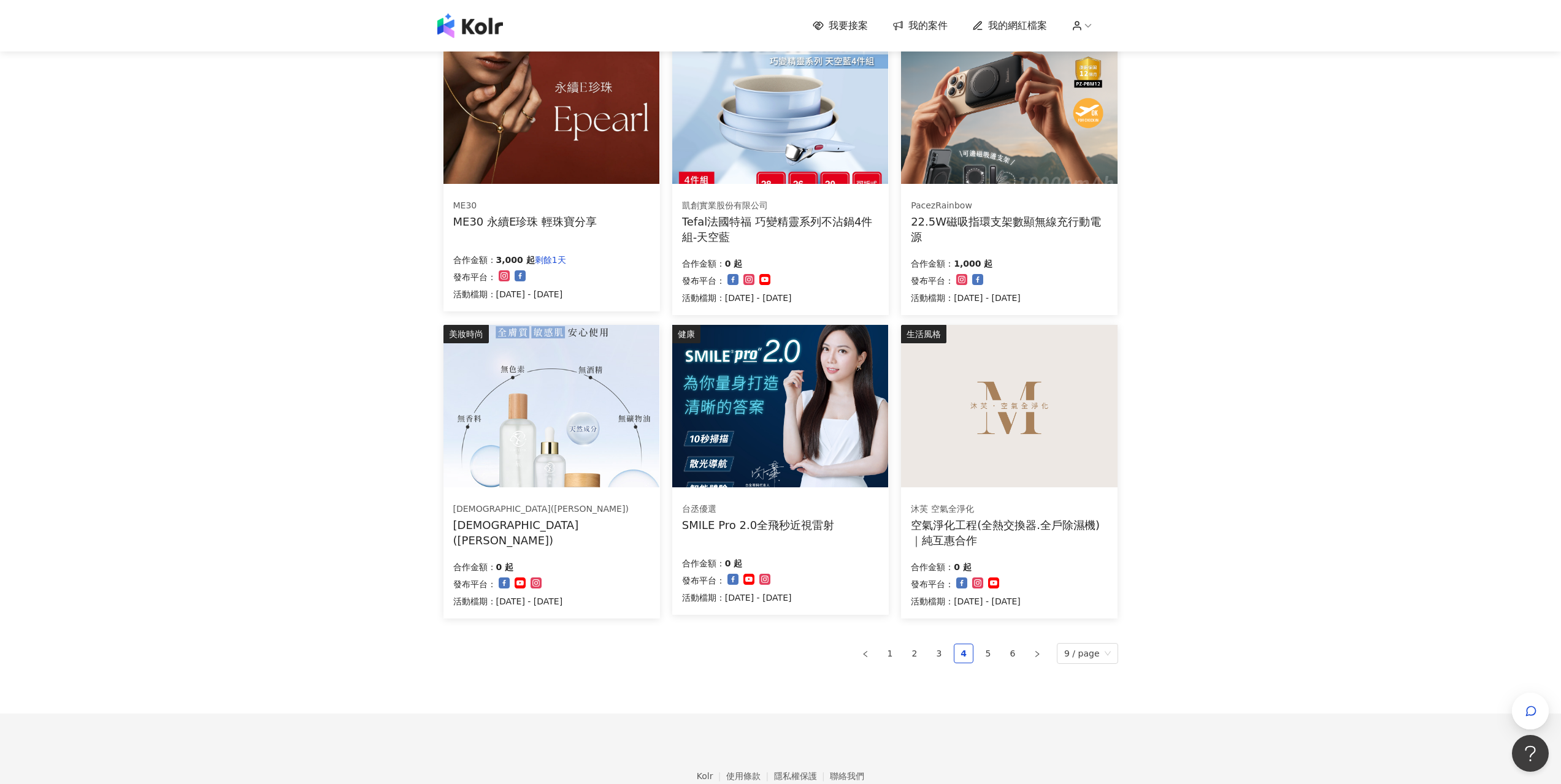
scroll to position [535, 0]
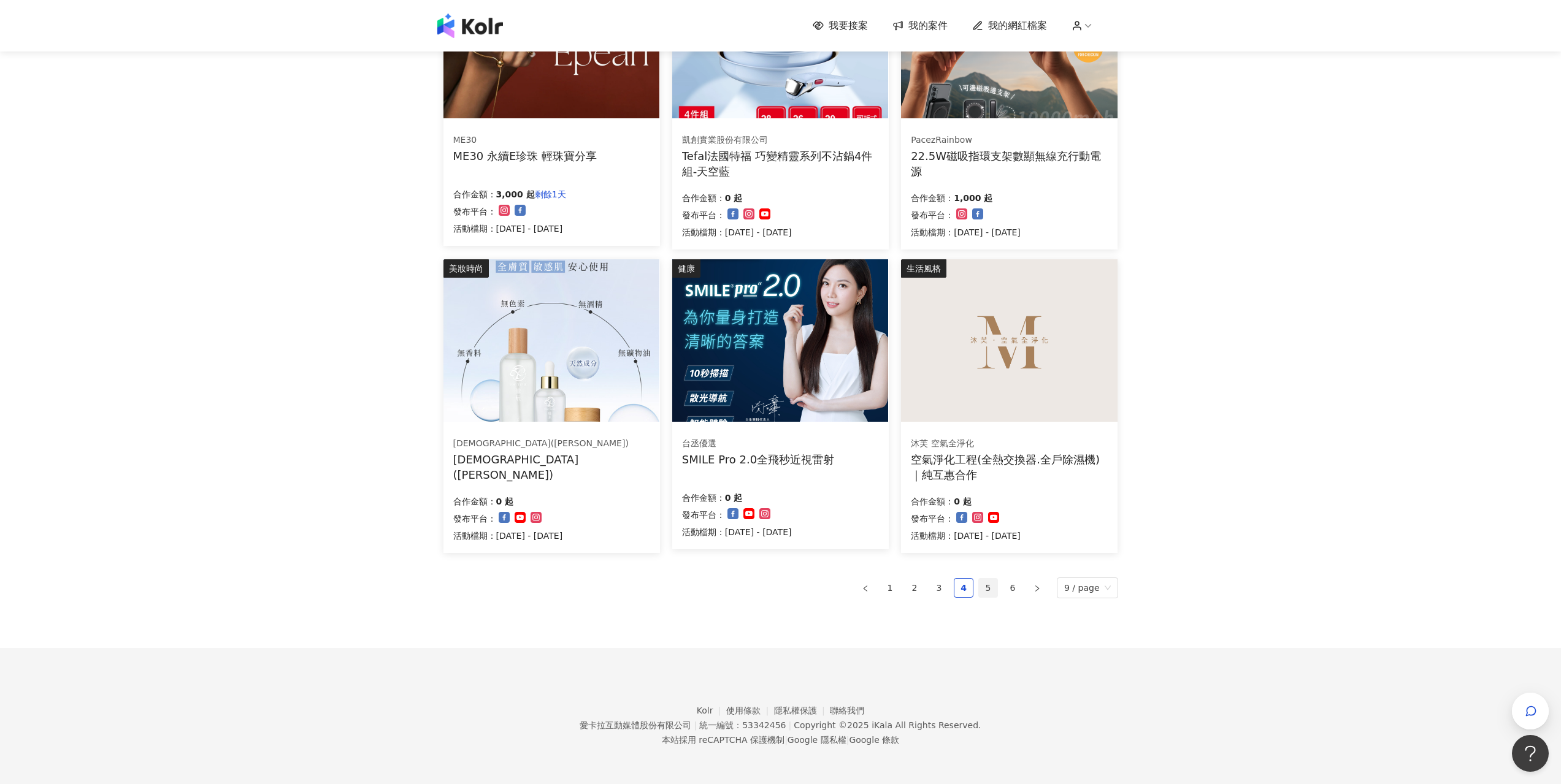
click at [987, 588] on link "5" at bounding box center [988, 589] width 19 height 19
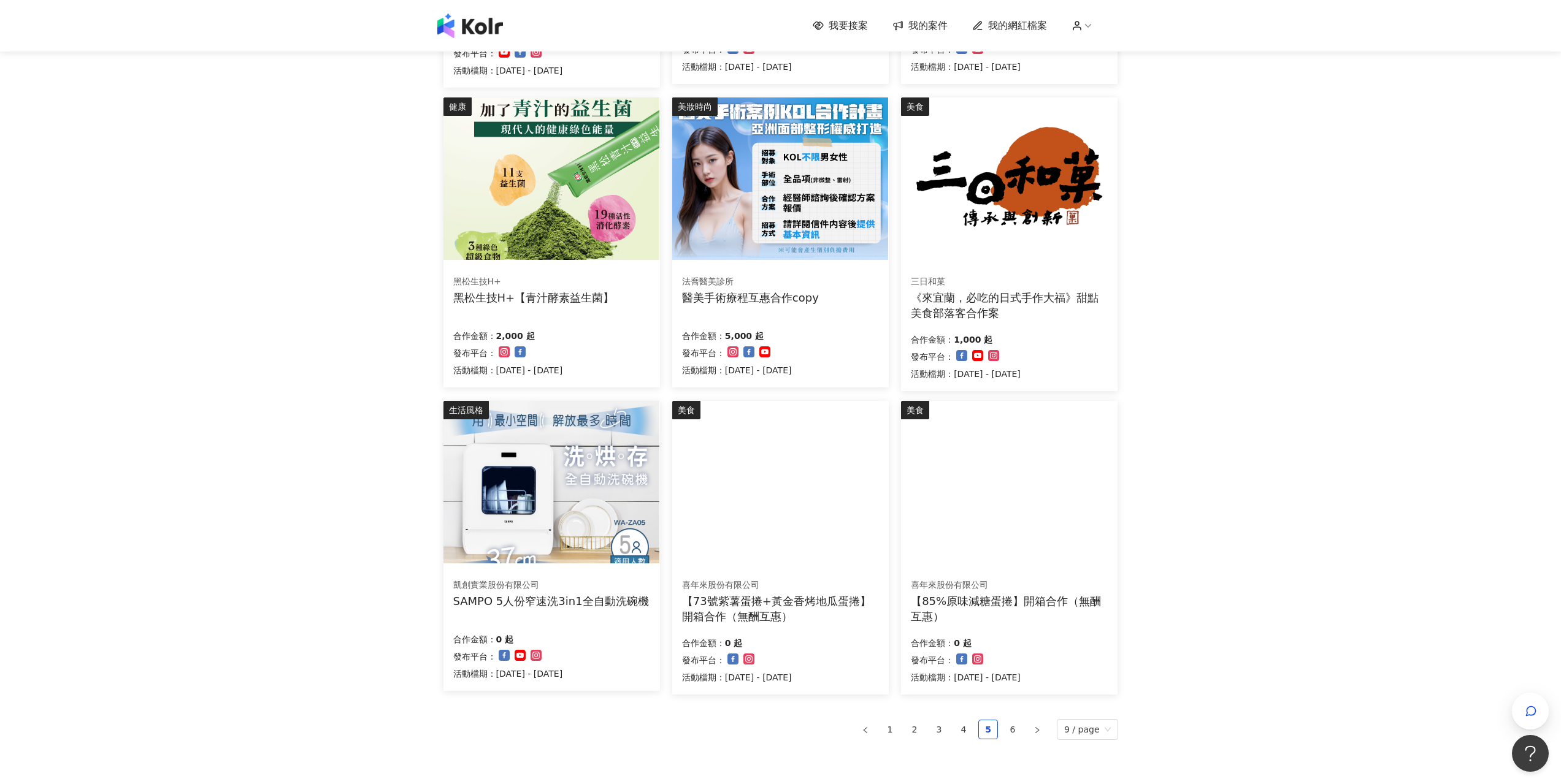
scroll to position [491, 0]
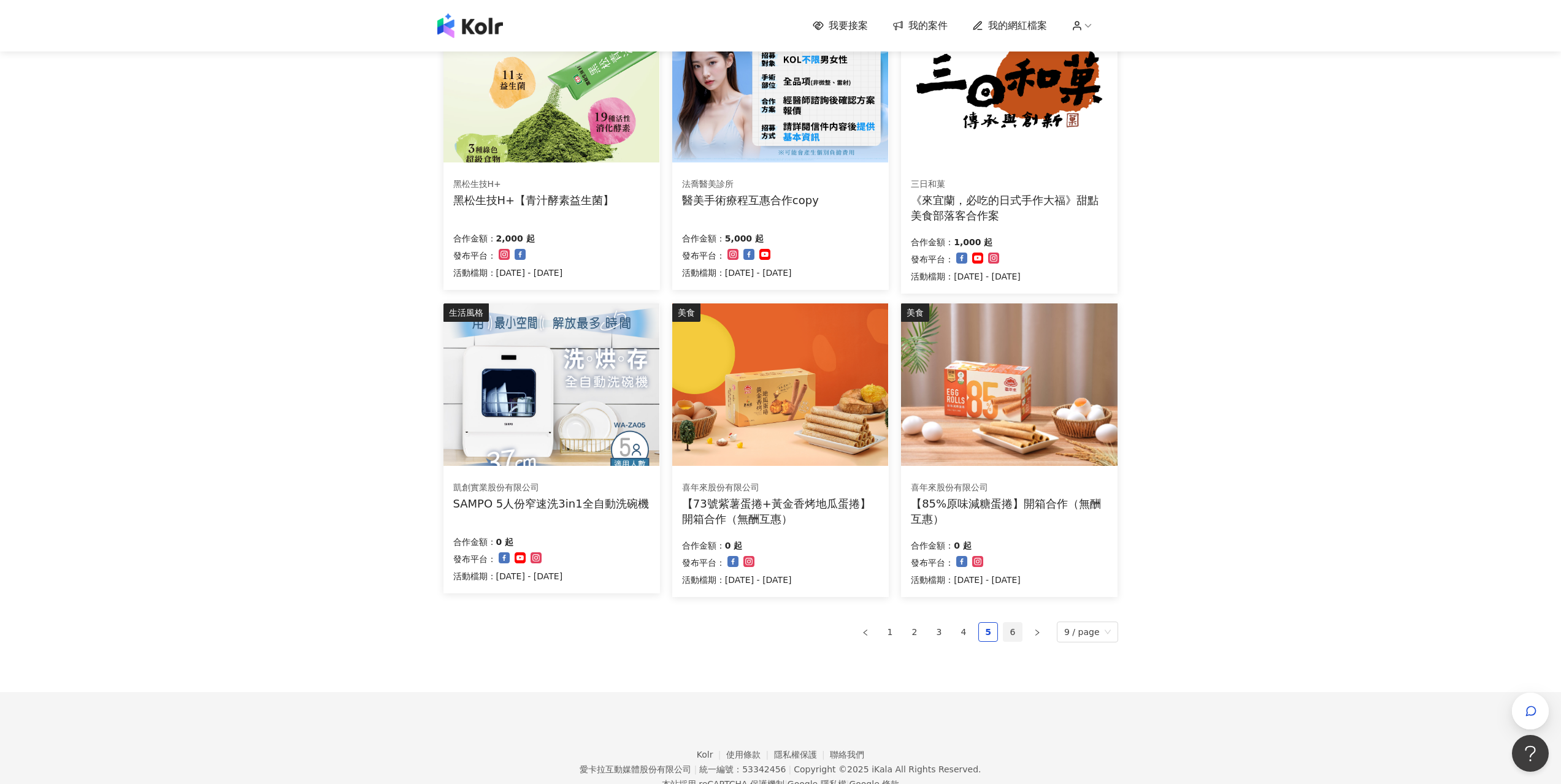
click at [1015, 635] on link "6" at bounding box center [1013, 632] width 19 height 19
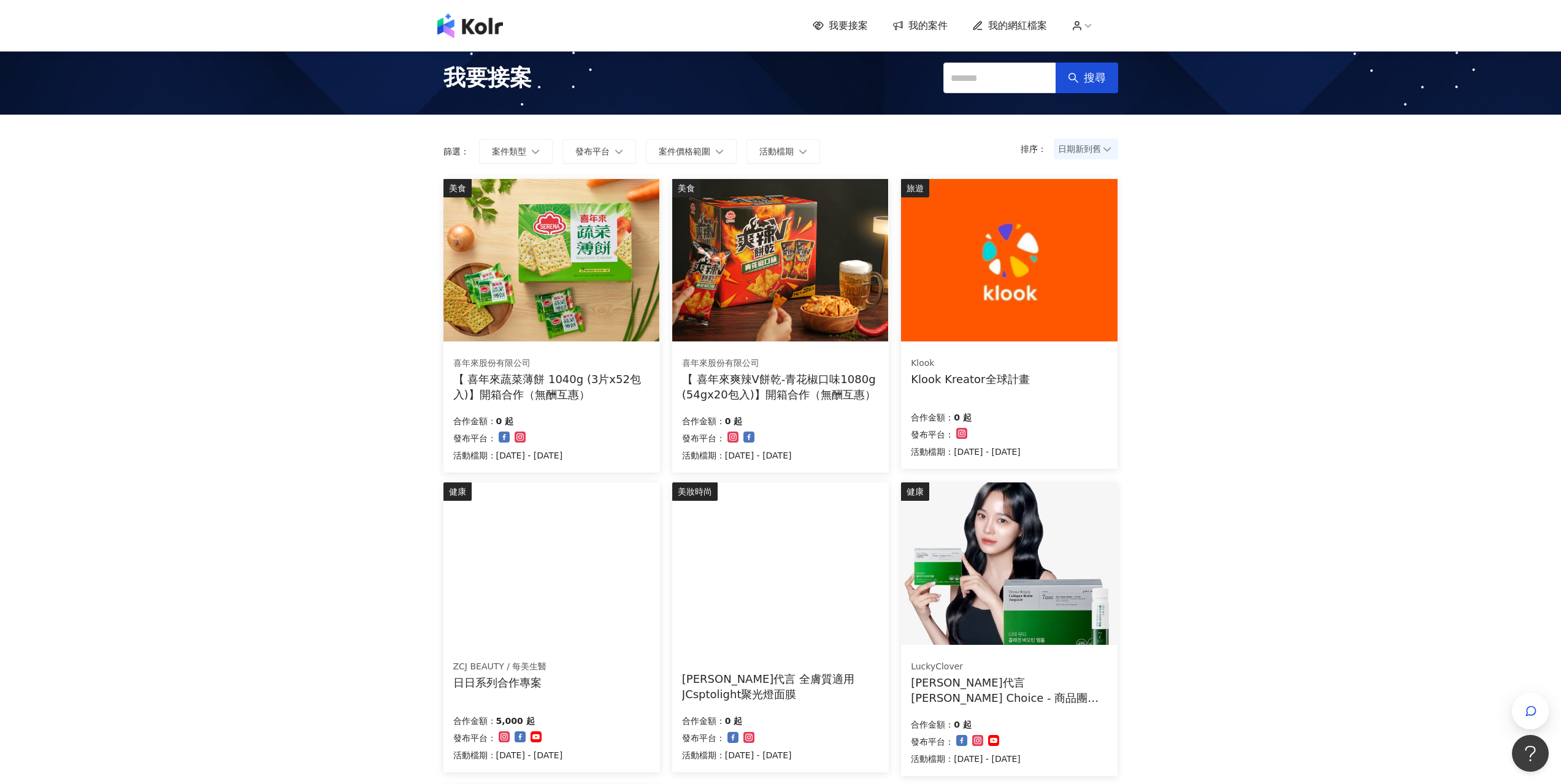
scroll to position [0, 0]
